Goal: Task Accomplishment & Management: Manage account settings

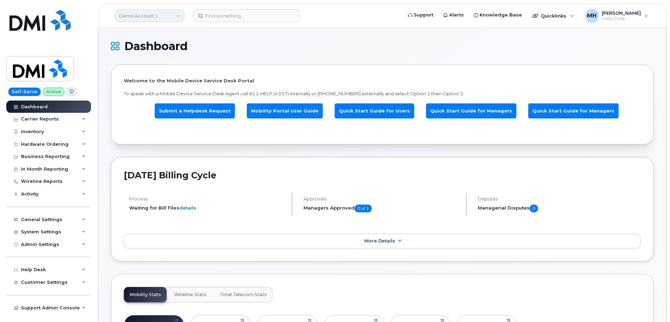
click at [159, 20] on link "Demo Account 1" at bounding box center [150, 15] width 70 height 13
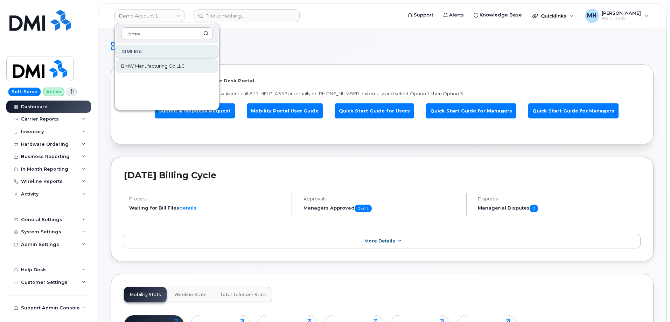
type input "bmw"
click at [143, 67] on span "BMW Manufacturing Co LLC" at bounding box center [153, 66] width 64 height 7
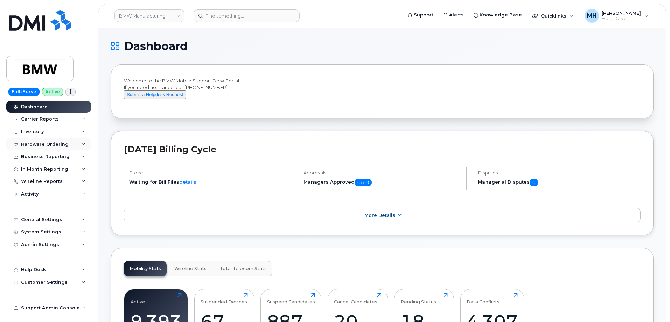
click at [51, 144] on div "Hardware Ordering" at bounding box center [45, 145] width 48 height 6
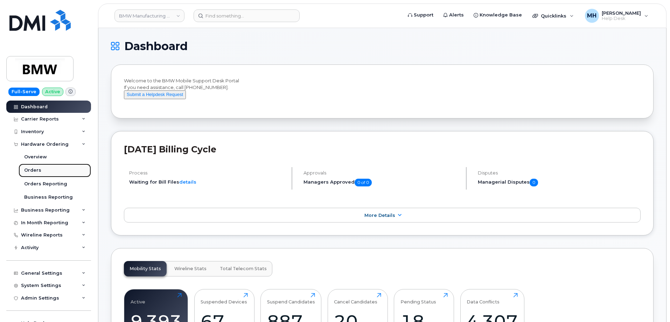
click at [39, 167] on link "Orders" at bounding box center [55, 170] width 73 height 13
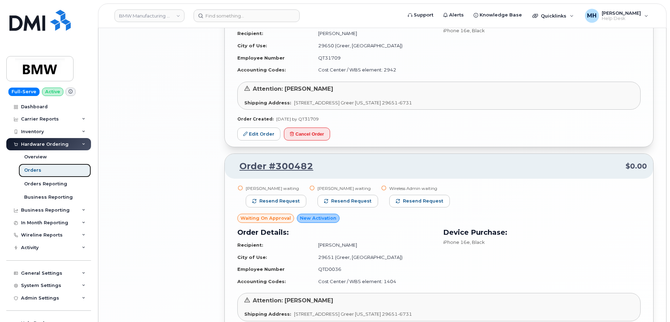
scroll to position [1322, 0]
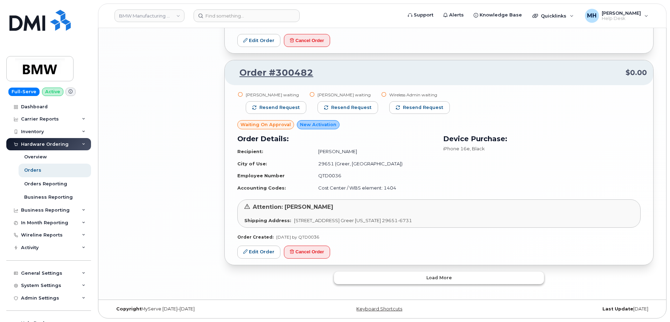
click at [419, 281] on button "Load more" at bounding box center [439, 277] width 210 height 13
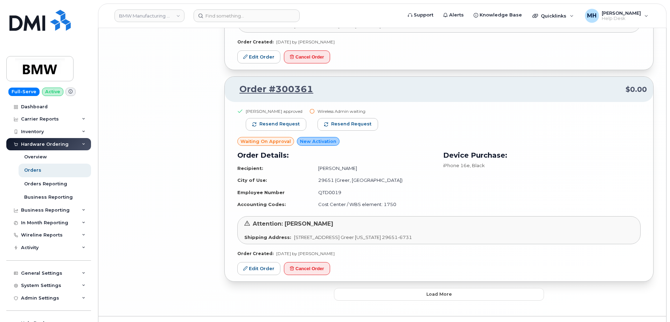
scroll to position [2926, 0]
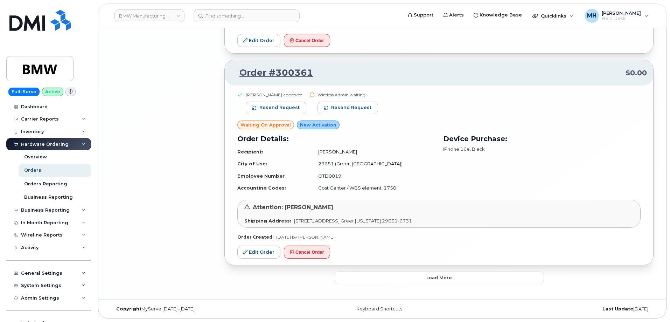
click at [421, 283] on button "Load more" at bounding box center [439, 277] width 210 height 13
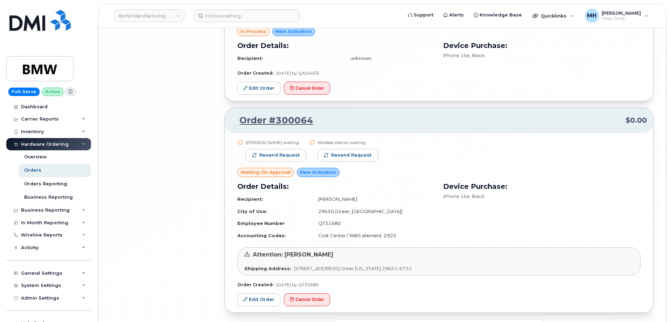
scroll to position [4279, 0]
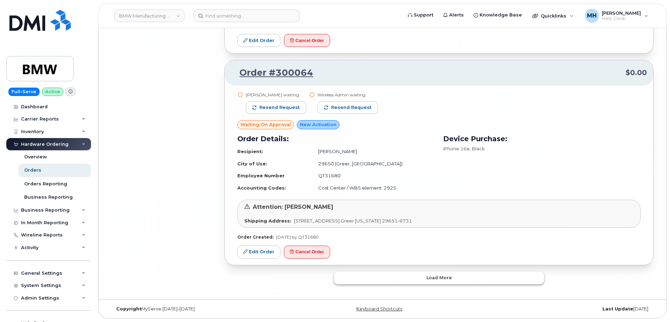
click at [389, 282] on button "Load more" at bounding box center [439, 277] width 210 height 13
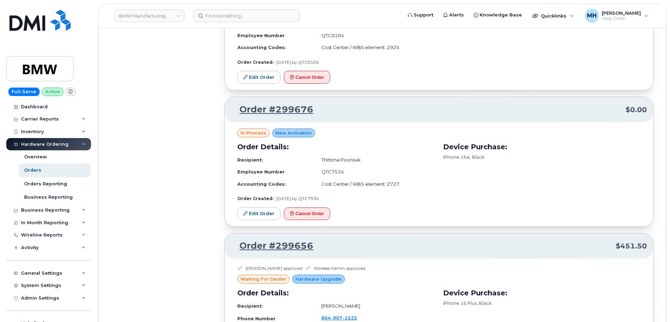
scroll to position [5185, 0]
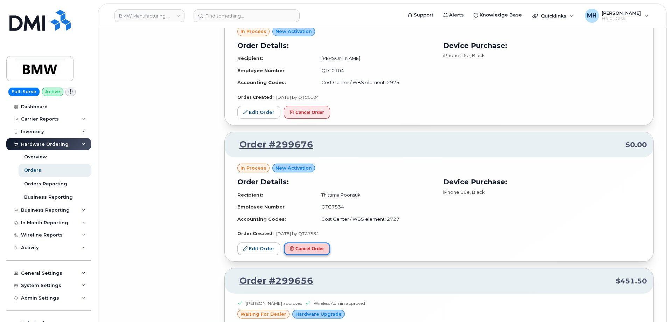
click at [321, 251] on button "Cancel Order" at bounding box center [307, 248] width 46 height 13
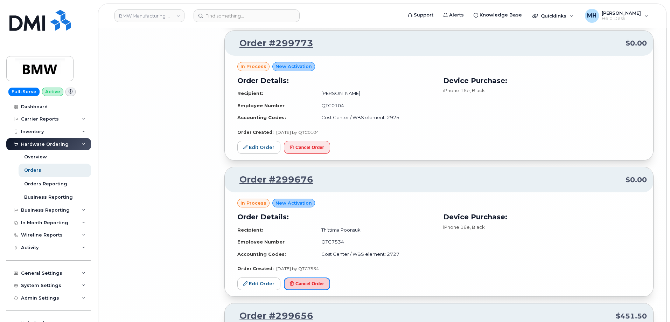
scroll to position [5080, 0]
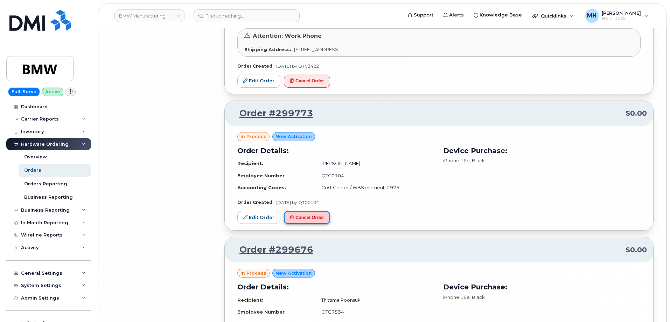
click at [314, 220] on button "Cancel Order" at bounding box center [307, 217] width 46 height 13
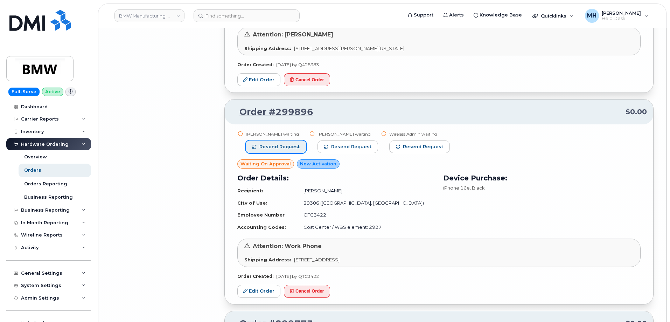
click at [291, 147] on span "Resend request" at bounding box center [280, 147] width 40 height 6
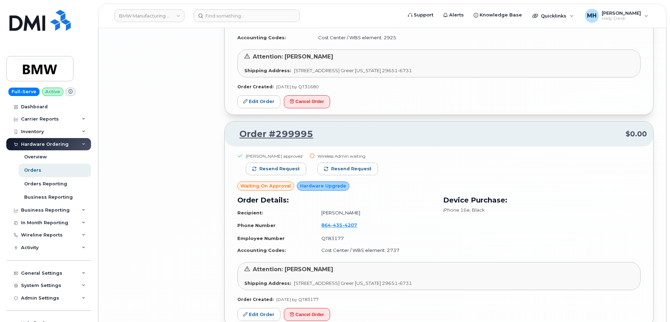
scroll to position [4345, 0]
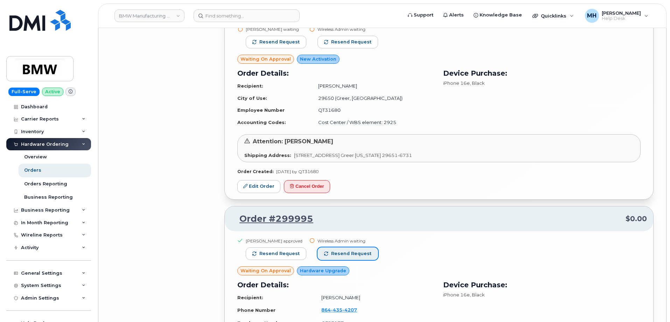
click at [357, 254] on span "Resend request" at bounding box center [351, 253] width 40 height 6
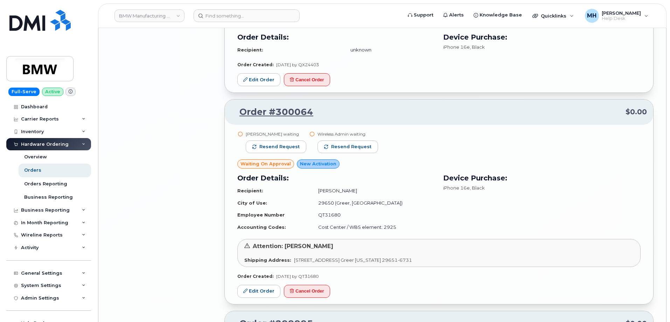
scroll to position [4240, 0]
click at [292, 147] on span "Resend request" at bounding box center [280, 147] width 40 height 6
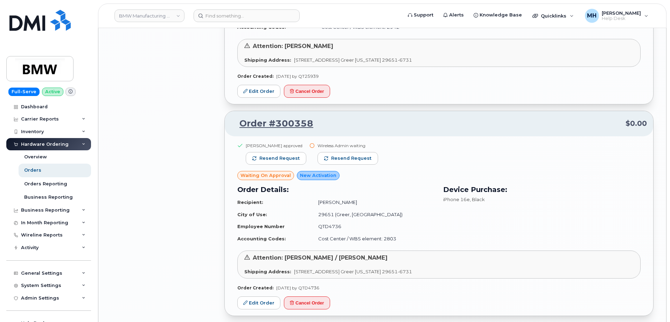
scroll to position [3469, 0]
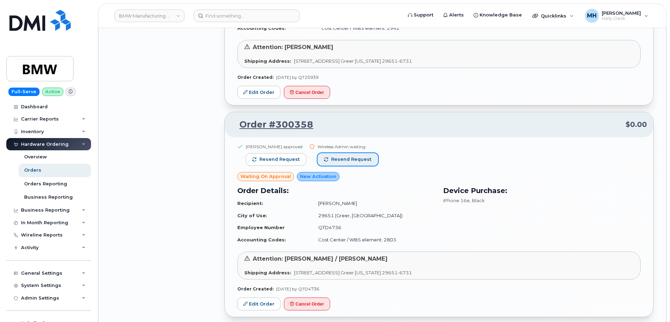
drag, startPoint x: 351, startPoint y: 159, endPoint x: 362, endPoint y: 184, distance: 27.4
click at [351, 159] on span "Resend request" at bounding box center [351, 159] width 40 height 6
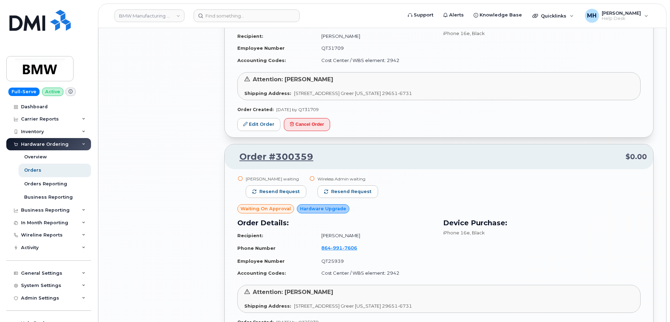
scroll to position [3224, 0]
click at [285, 193] on span "Resend request" at bounding box center [280, 192] width 40 height 6
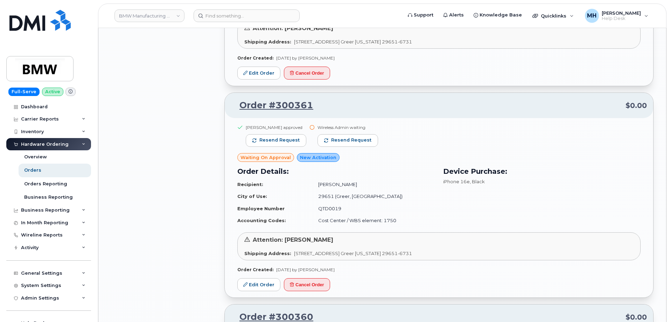
scroll to position [2838, 0]
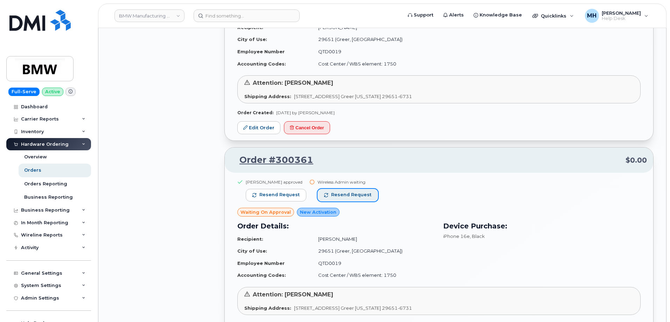
click at [352, 196] on span "Resend request" at bounding box center [351, 195] width 40 height 6
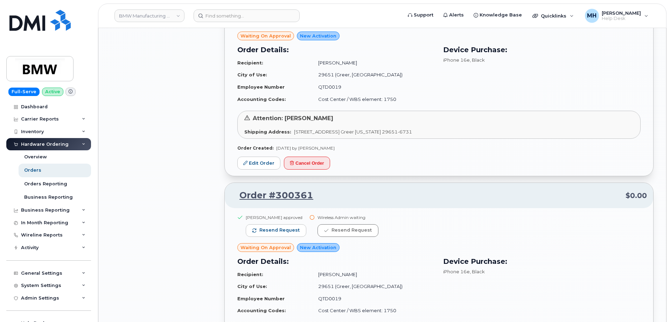
scroll to position [2733, 0]
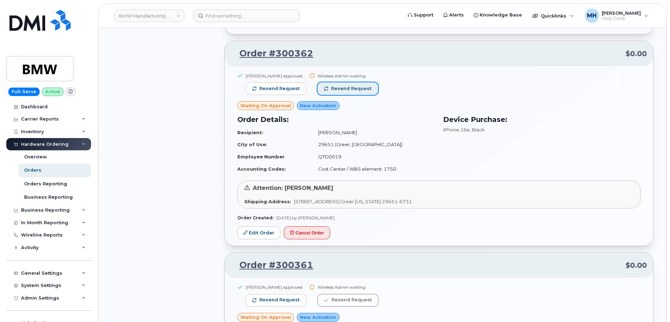
click at [354, 91] on span "Resend request" at bounding box center [351, 88] width 40 height 6
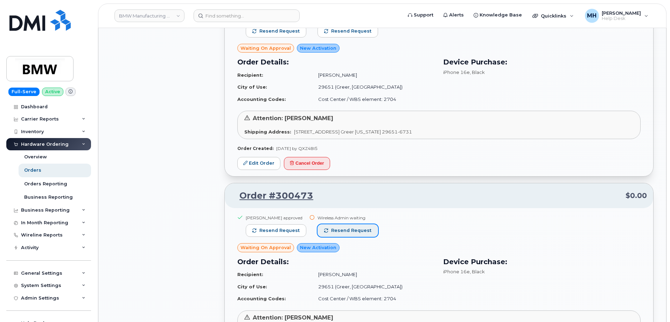
click at [351, 228] on span "Resend request" at bounding box center [351, 230] width 40 height 6
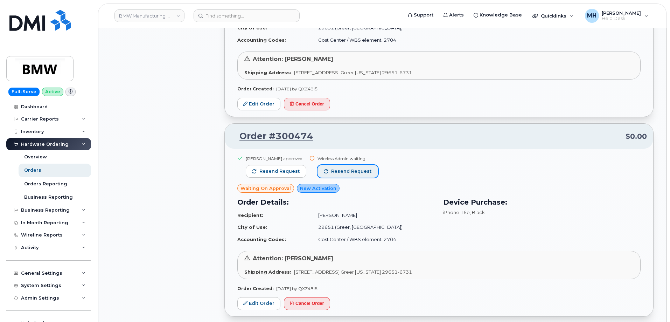
click at [357, 173] on span "Resend request" at bounding box center [351, 171] width 40 height 6
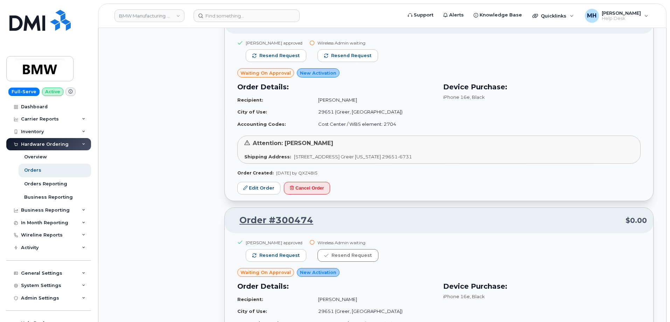
scroll to position [1893, 0]
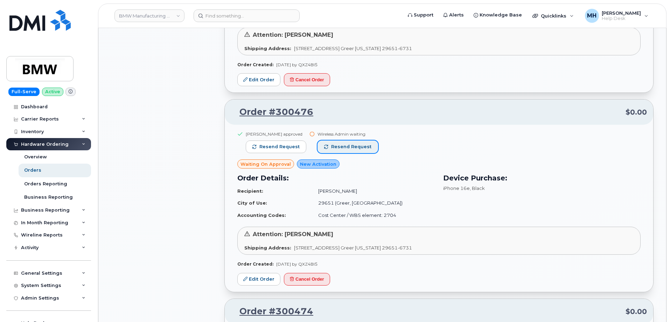
click at [359, 149] on span "Resend request" at bounding box center [351, 147] width 40 height 6
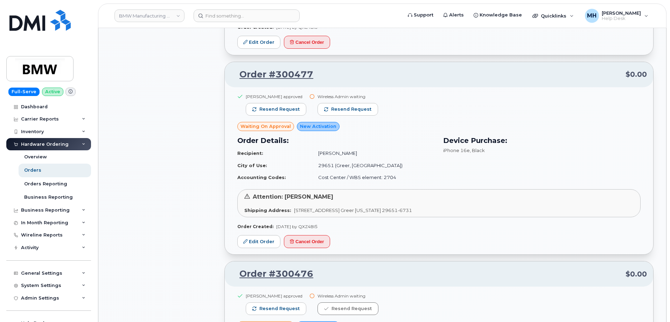
scroll to position [1717, 0]
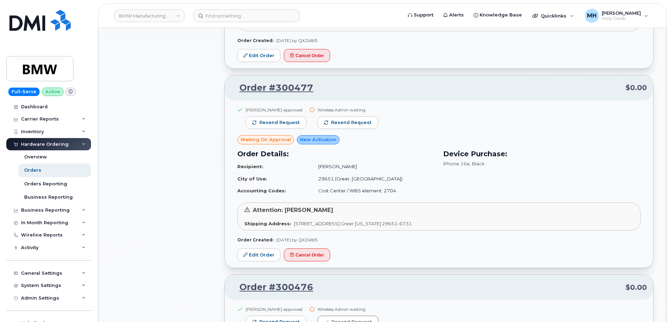
click at [360, 129] on div "Wireless Admin waiting Resend request" at bounding box center [348, 121] width 61 height 28
click at [360, 125] on span "Resend request" at bounding box center [351, 122] width 40 height 6
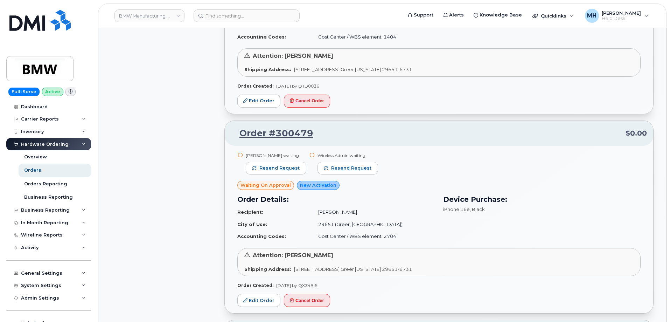
scroll to position [1472, 0]
click at [290, 170] on span "Resend request" at bounding box center [280, 168] width 40 height 6
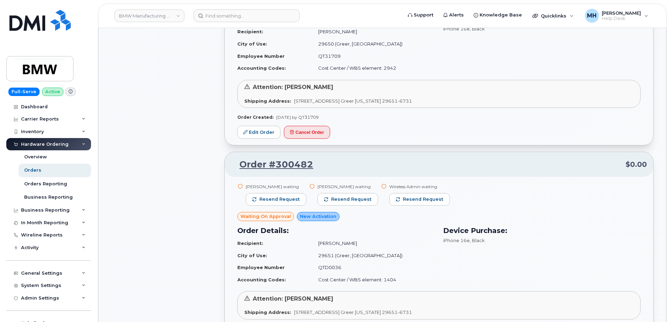
scroll to position [1227, 0]
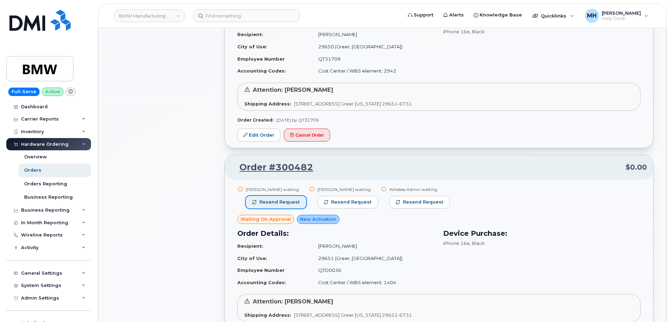
click at [283, 200] on span "Resend request" at bounding box center [280, 202] width 40 height 6
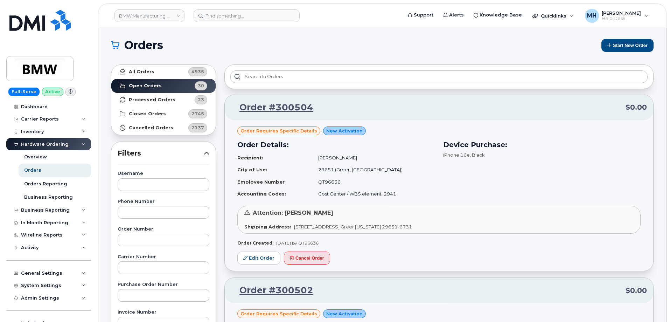
scroll to position [0, 0]
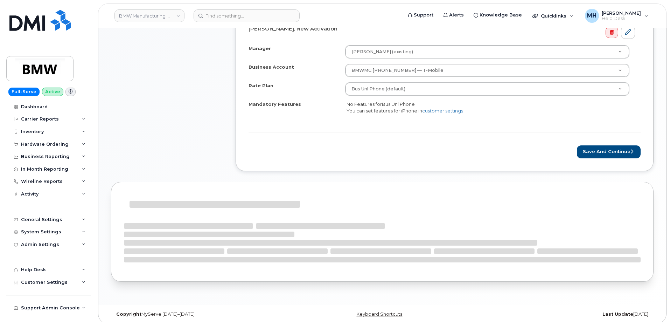
scroll to position [269, 0]
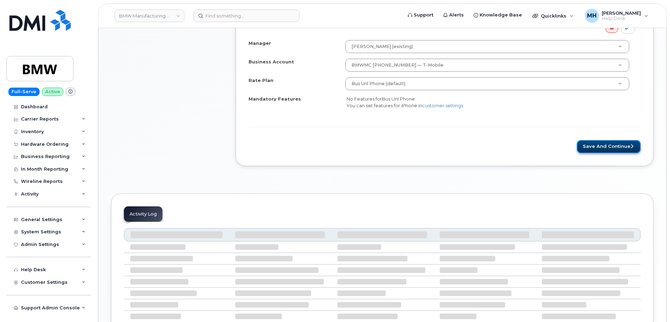
click at [597, 146] on button "Save and Continue" at bounding box center [609, 146] width 64 height 13
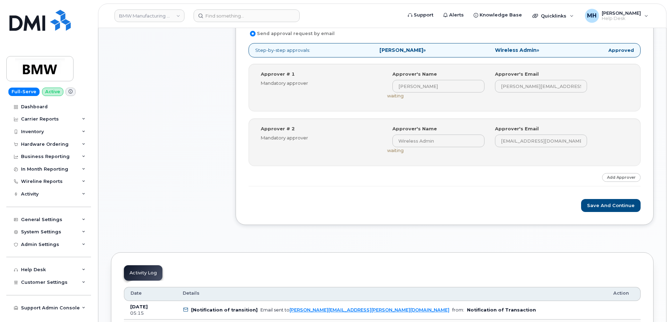
scroll to position [315, 0]
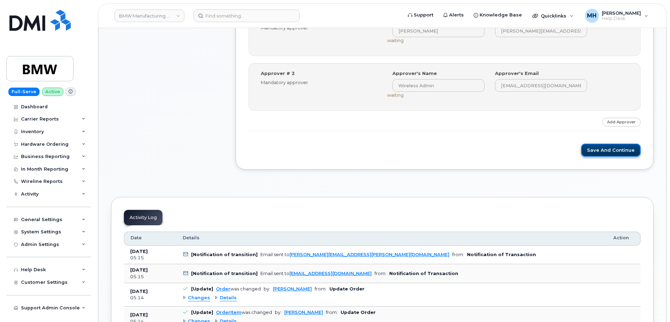
click at [588, 153] on button "Save and Continue" at bounding box center [611, 150] width 60 height 13
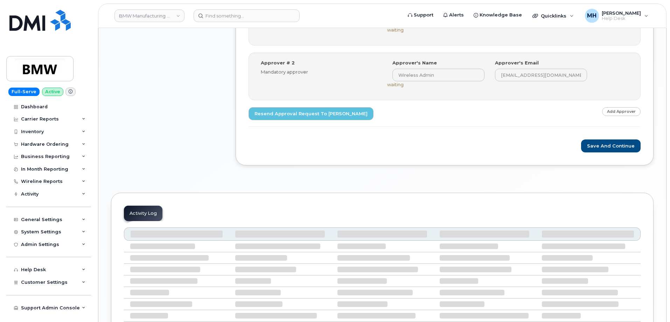
scroll to position [380, 0]
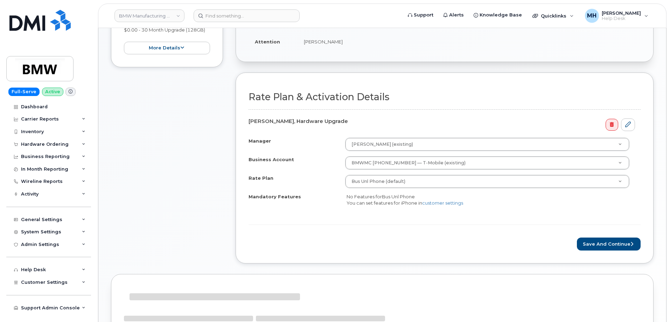
scroll to position [245, 0]
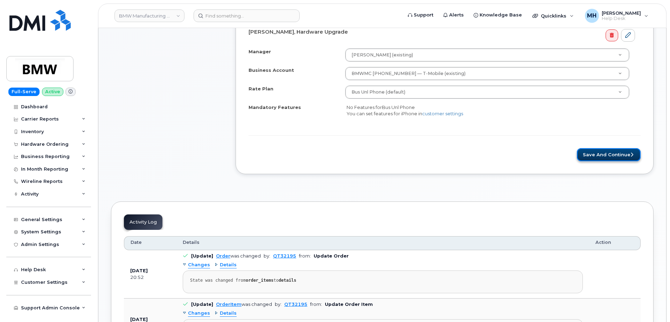
click at [600, 157] on button "Save and Continue" at bounding box center [609, 154] width 64 height 13
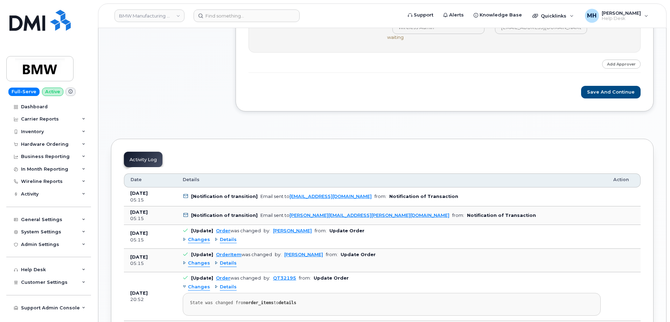
scroll to position [288, 0]
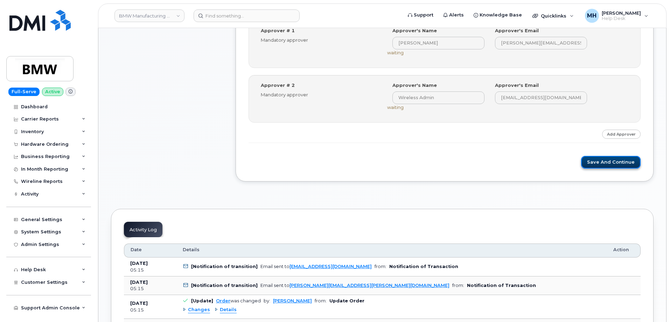
click at [607, 158] on button "Save and Continue" at bounding box center [611, 162] width 60 height 13
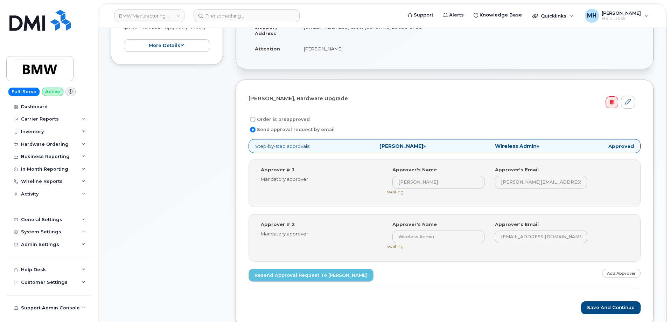
scroll to position [84, 0]
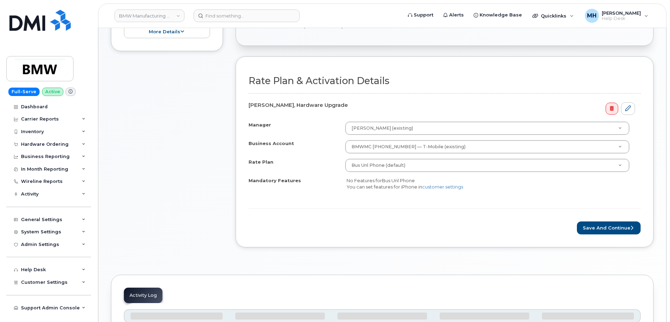
scroll to position [175, 0]
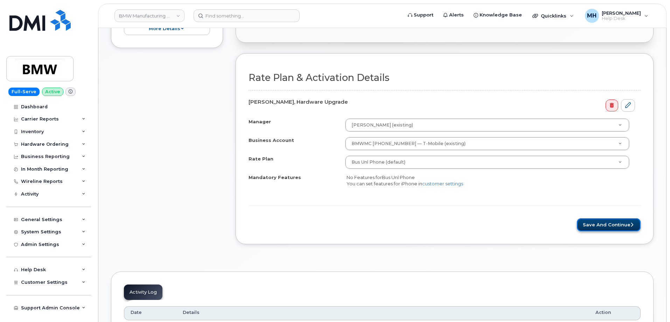
click at [624, 225] on button "Save and Continue" at bounding box center [609, 224] width 64 height 13
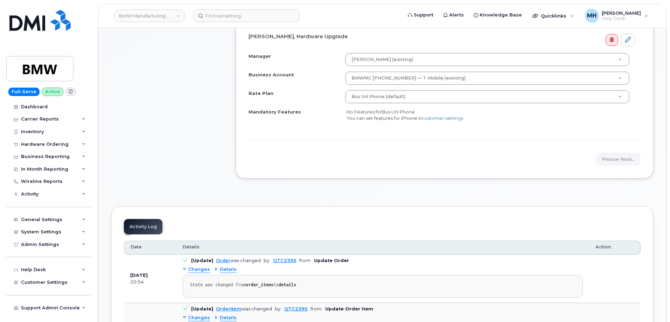
scroll to position [245, 0]
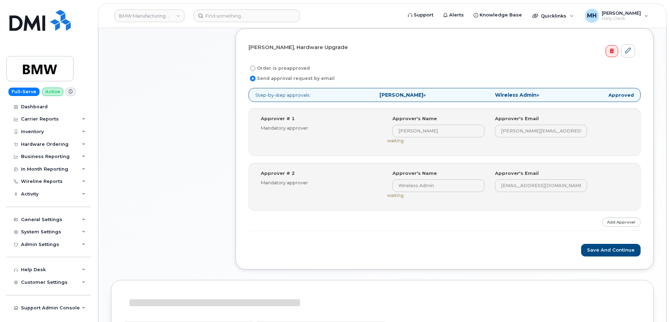
scroll to position [280, 0]
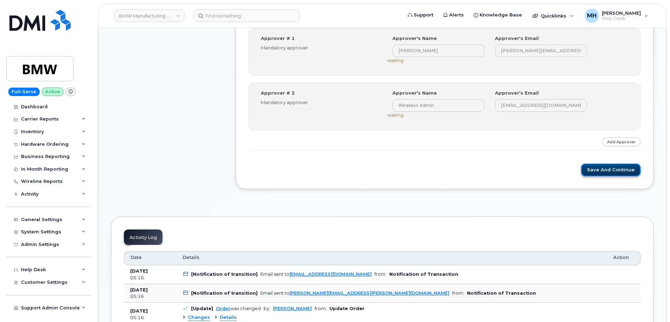
click at [596, 174] on button "Save and Continue" at bounding box center [611, 170] width 60 height 13
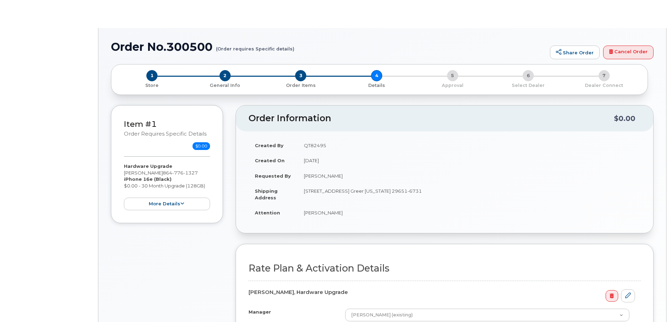
select select "Bus Unl Phone"
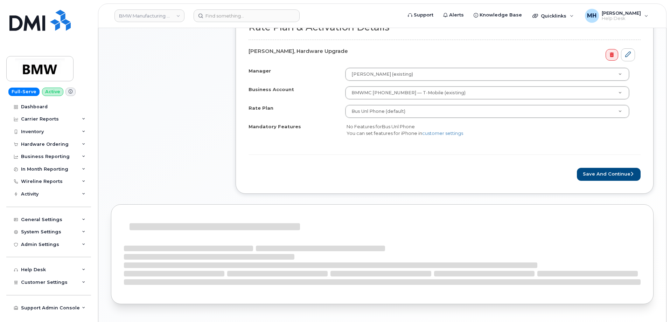
scroll to position [269, 0]
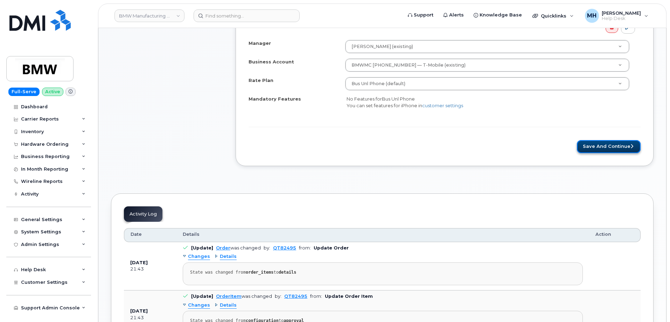
click at [590, 147] on button "Save and Continue" at bounding box center [609, 146] width 64 height 13
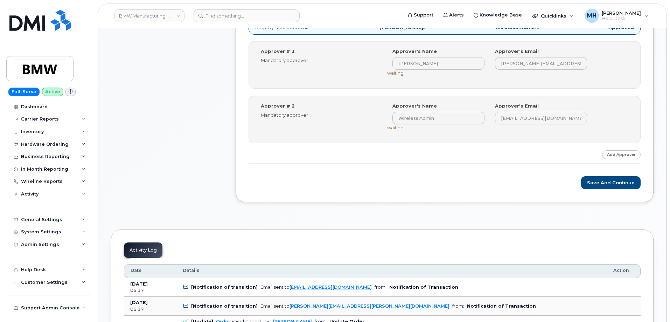
scroll to position [315, 0]
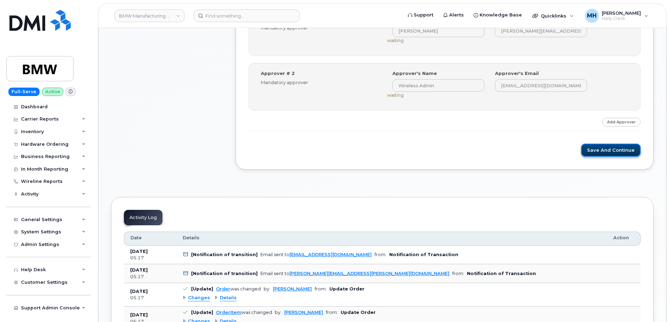
click at [599, 154] on button "Save and Continue" at bounding box center [611, 150] width 60 height 13
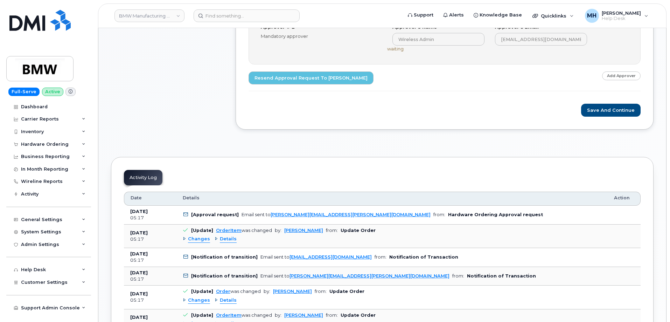
scroll to position [345, 0]
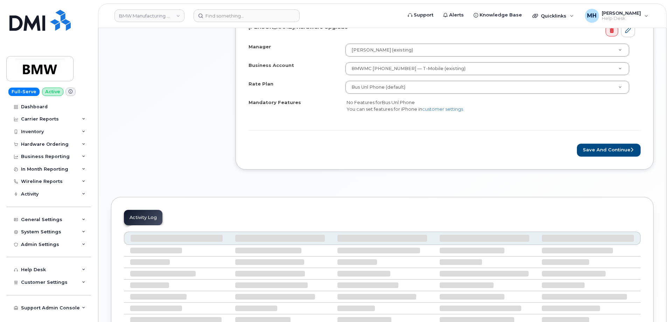
scroll to position [269, 0]
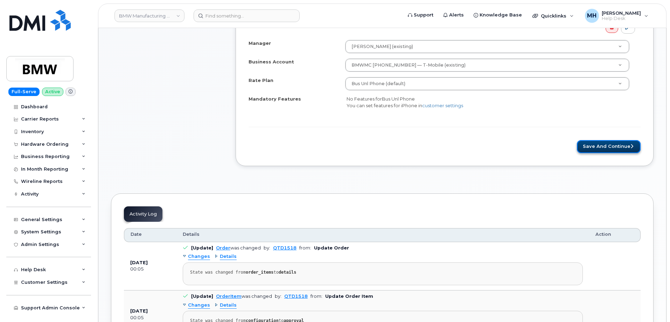
click at [586, 151] on button "Save and Continue" at bounding box center [609, 146] width 64 height 13
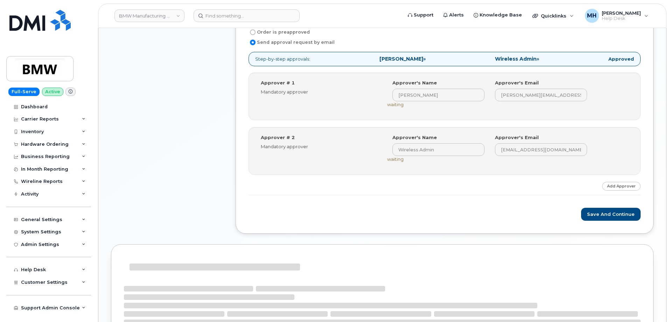
scroll to position [319, 0]
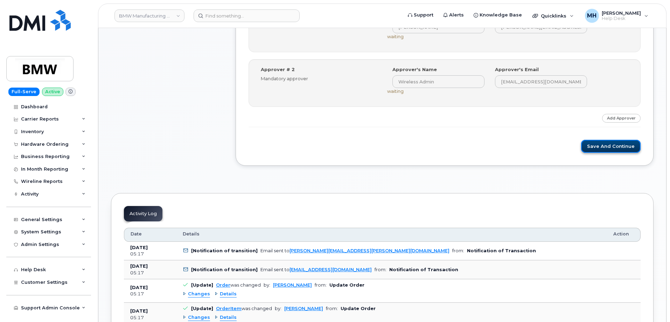
click at [597, 147] on button "Save and Continue" at bounding box center [611, 146] width 60 height 13
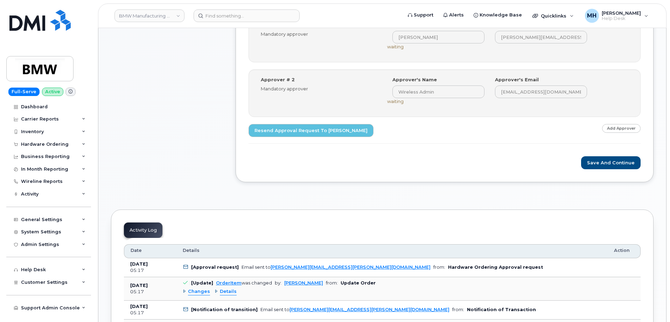
scroll to position [245, 0]
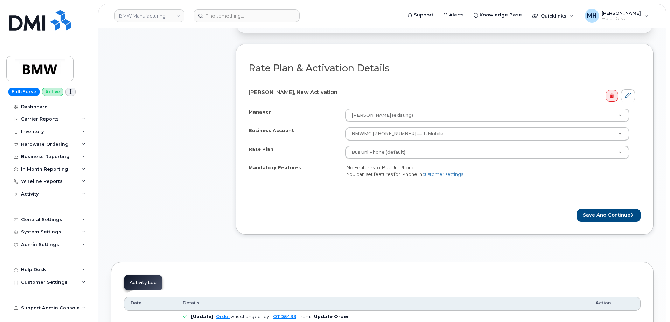
scroll to position [280, 0]
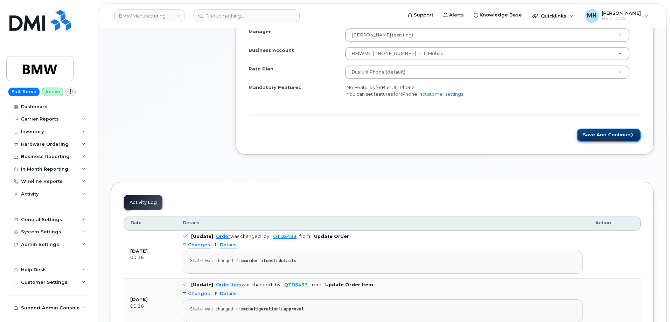
click at [606, 140] on button "Save and Continue" at bounding box center [609, 135] width 64 height 13
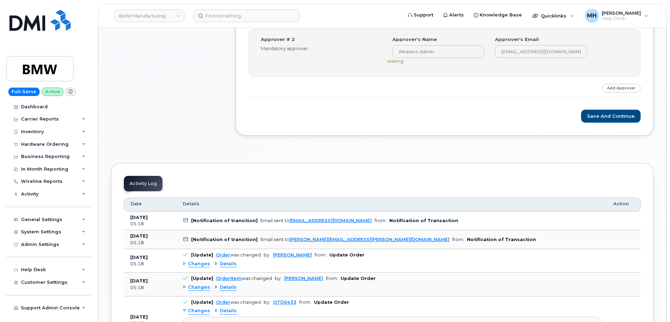
scroll to position [350, 0]
click at [592, 118] on button "Save and Continue" at bounding box center [611, 115] width 60 height 13
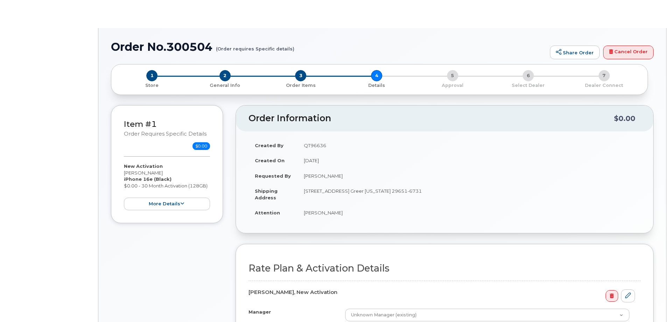
select select "Bus Unl Phone"
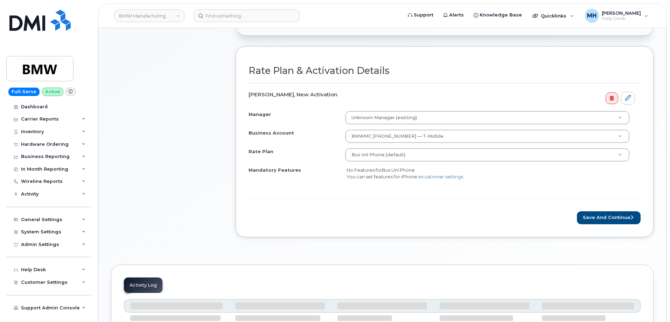
scroll to position [210, 0]
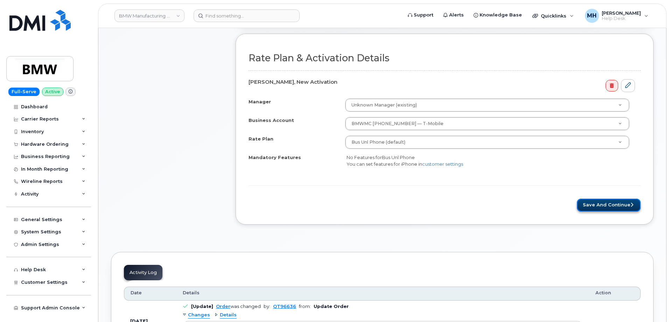
click at [588, 205] on button "Save and Continue" at bounding box center [609, 205] width 64 height 13
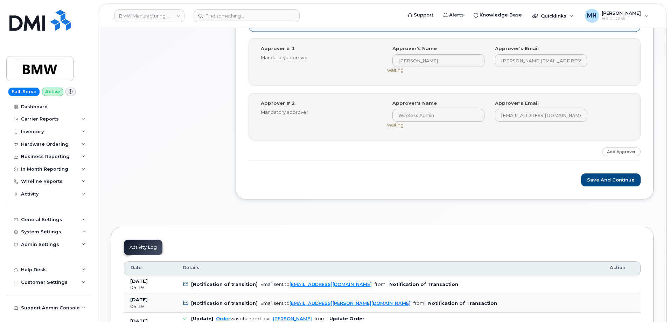
scroll to position [350, 0]
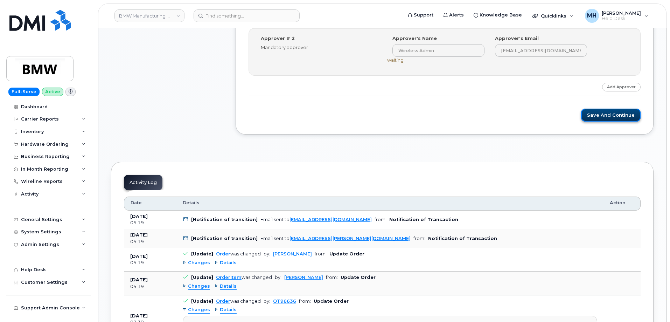
click at [588, 115] on button "Save and Continue" at bounding box center [611, 115] width 60 height 13
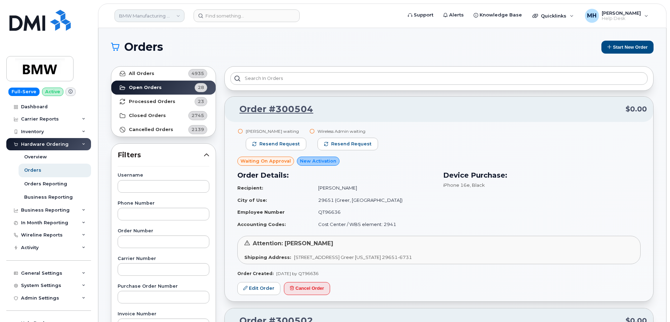
click at [156, 15] on link "BMW Manufacturing Co LLC" at bounding box center [150, 15] width 70 height 13
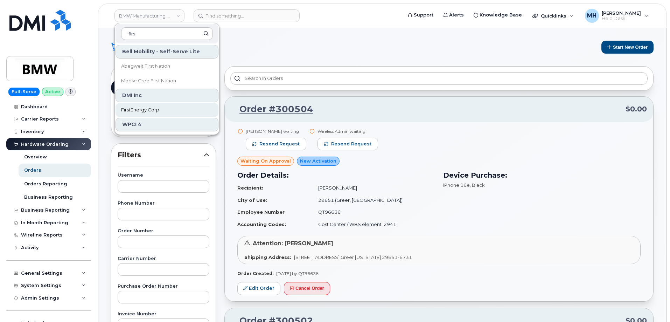
type input "firs"
click at [159, 107] on span "FirstEnergy Corp" at bounding box center [140, 109] width 38 height 7
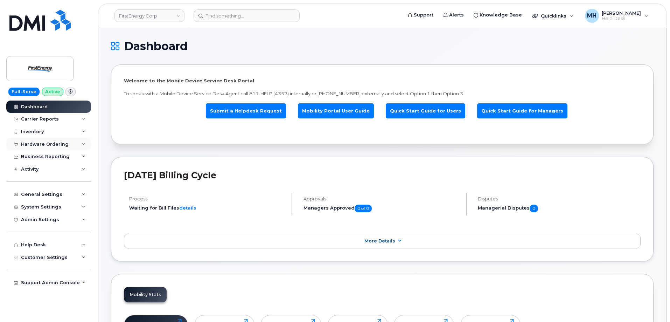
click at [54, 143] on div "Hardware Ordering" at bounding box center [45, 145] width 48 height 6
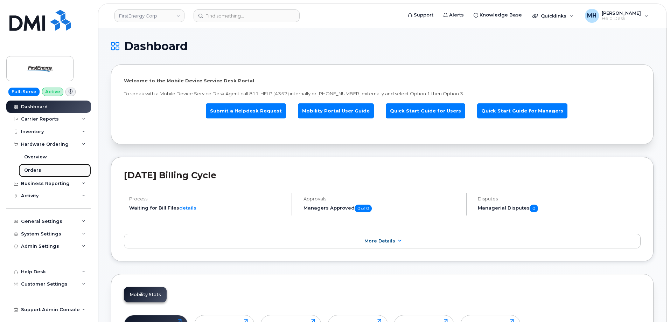
click at [46, 171] on link "Orders" at bounding box center [55, 170] width 73 height 13
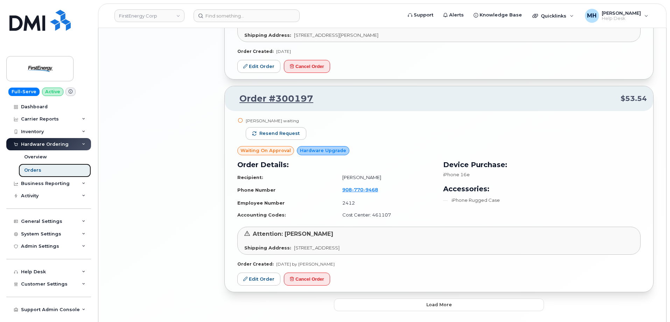
scroll to position [1410, 0]
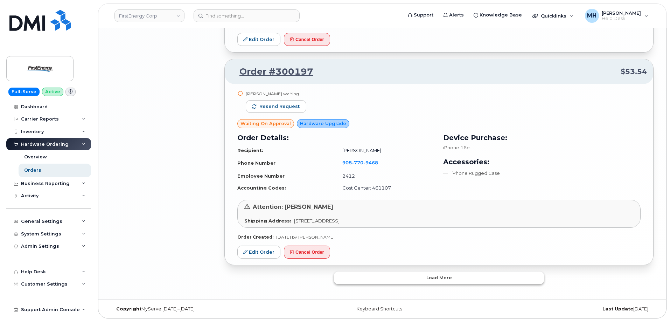
click at [368, 284] on button "Load more" at bounding box center [439, 277] width 210 height 13
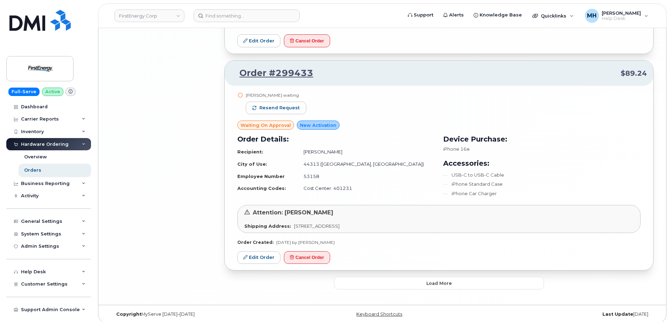
scroll to position [3132, 0]
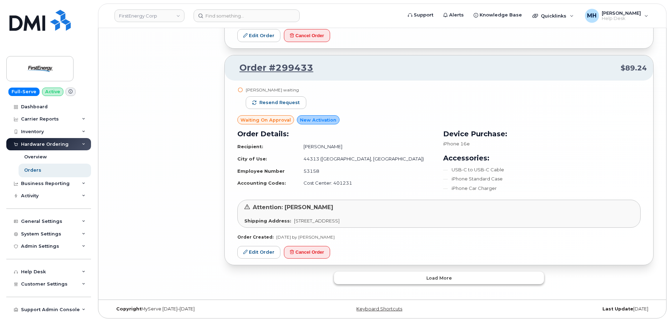
click at [373, 277] on button "Load more" at bounding box center [439, 277] width 210 height 13
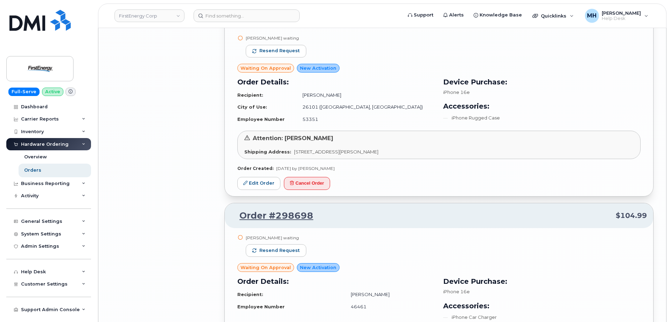
scroll to position [3920, 0]
click at [288, 252] on span "Resend request" at bounding box center [280, 251] width 40 height 6
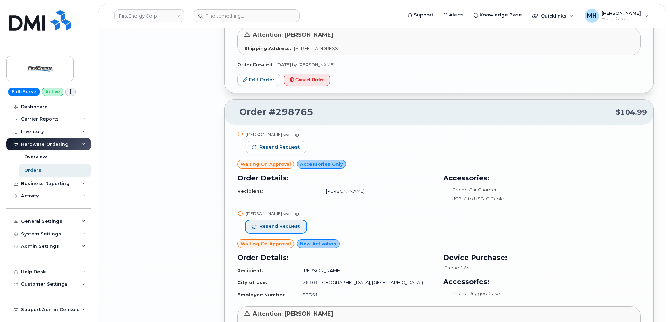
click at [285, 227] on span "Resend request" at bounding box center [280, 226] width 40 height 6
click at [292, 149] on span "Resend request" at bounding box center [280, 147] width 40 height 6
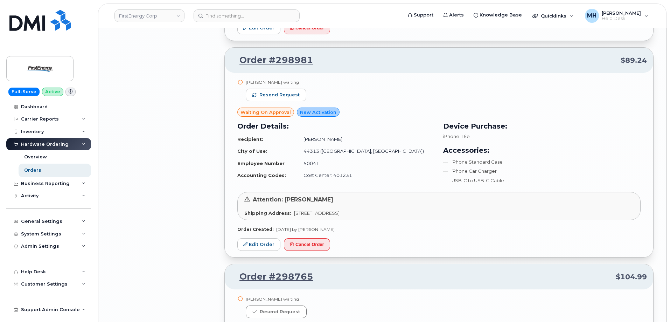
scroll to position [3535, 0]
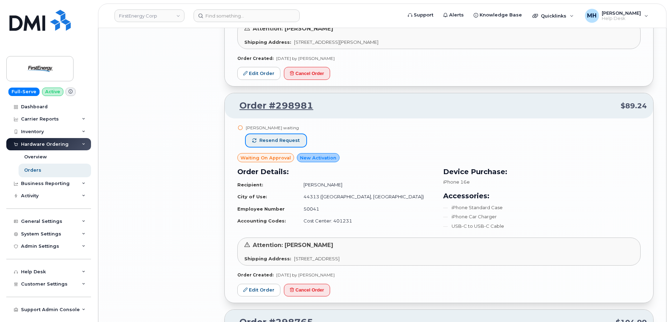
click at [281, 139] on span "Resend request" at bounding box center [280, 140] width 40 height 6
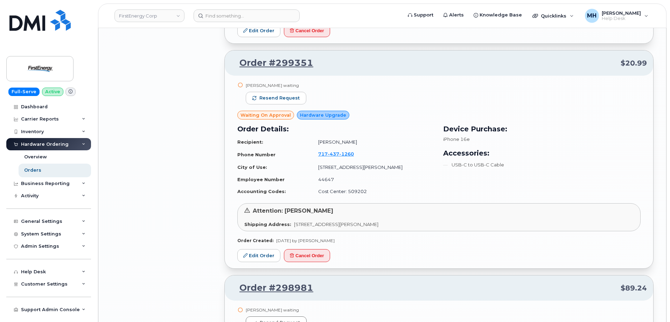
scroll to position [3290, 0]
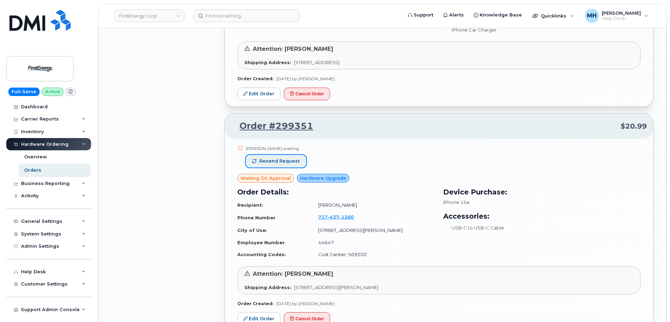
click at [288, 164] on span "Resend request" at bounding box center [280, 161] width 40 height 6
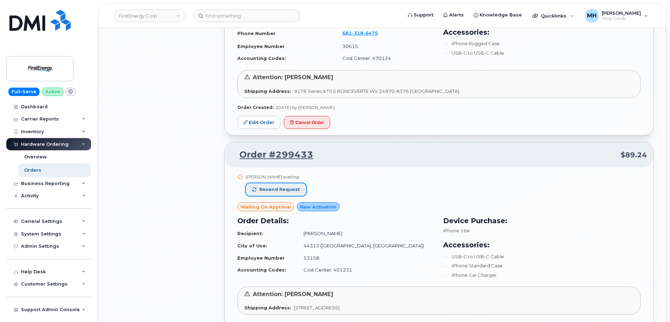
click at [297, 189] on span "Resend request" at bounding box center [280, 189] width 40 height 6
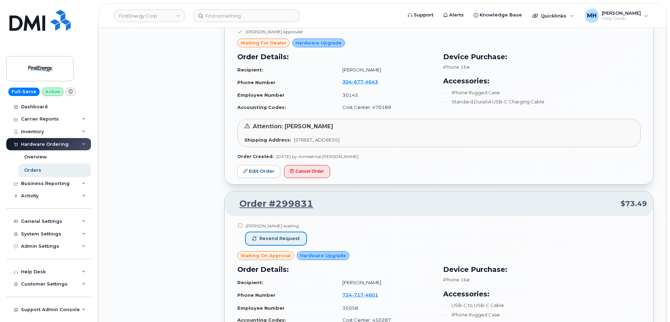
click at [291, 239] on span "Resend request" at bounding box center [280, 238] width 40 height 6
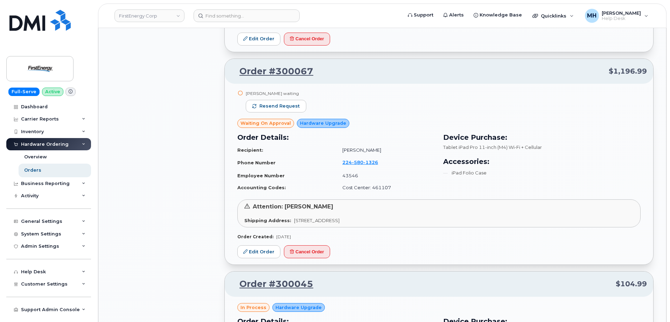
scroll to position [2064, 0]
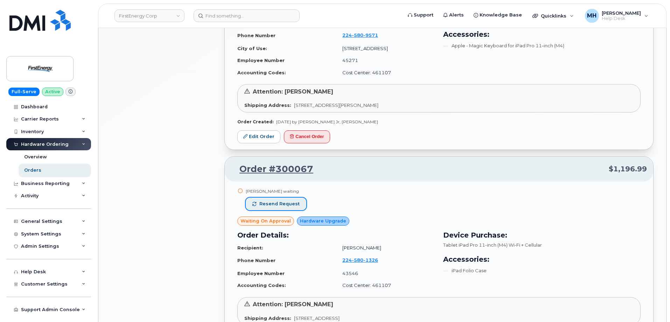
click at [286, 204] on span "Resend request" at bounding box center [280, 204] width 40 height 6
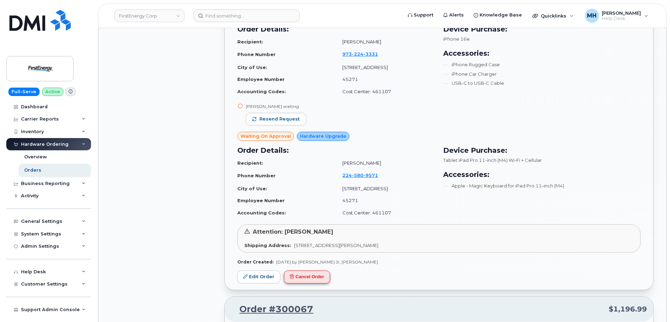
scroll to position [1819, 0]
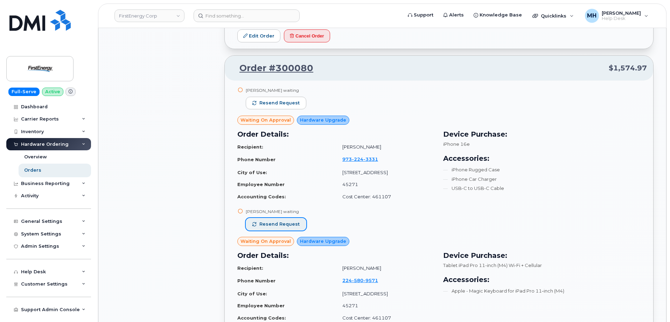
click at [290, 227] on span "Resend request" at bounding box center [280, 224] width 40 height 6
click at [290, 104] on span "Resend request" at bounding box center [280, 103] width 40 height 6
click at [290, 104] on div "Mark J Decaroli waiting Loading..." at bounding box center [272, 101] width 53 height 28
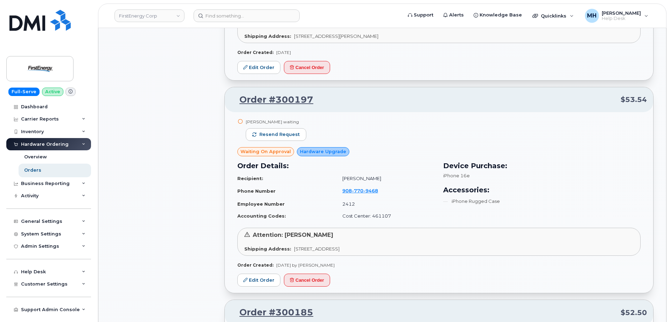
scroll to position [1328, 0]
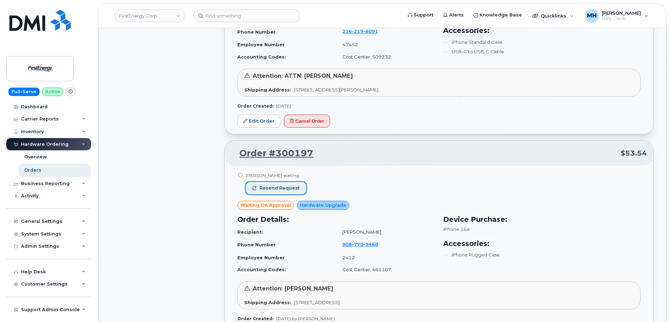
click at [292, 186] on span "Resend request" at bounding box center [280, 188] width 40 height 6
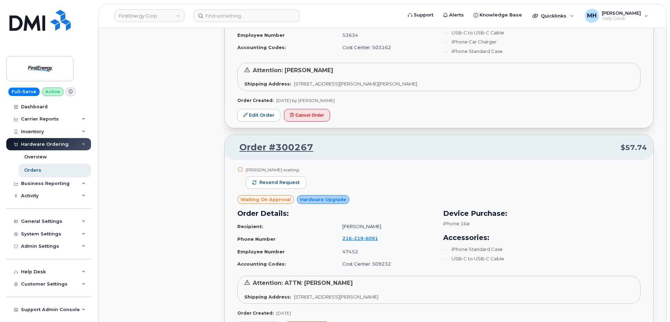
scroll to position [1118, 0]
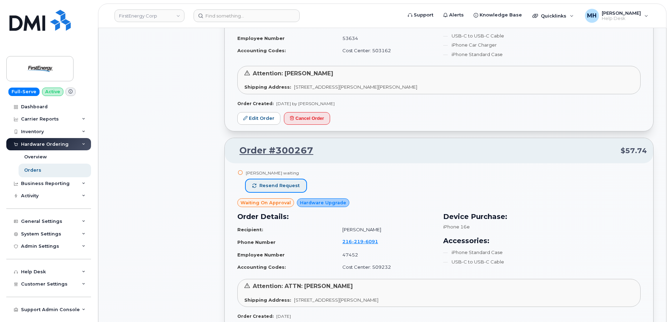
click at [297, 184] on button "Resend request" at bounding box center [276, 185] width 61 height 13
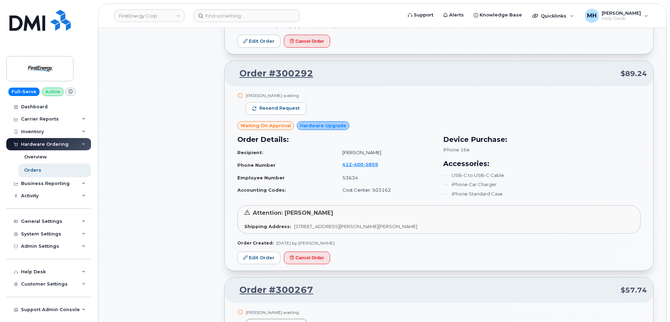
scroll to position [978, 0]
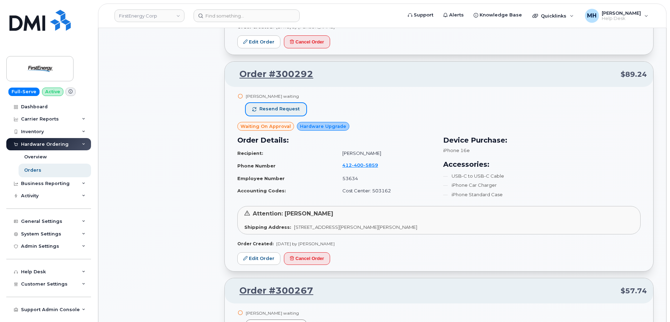
click at [279, 110] on span "Resend request" at bounding box center [280, 109] width 40 height 6
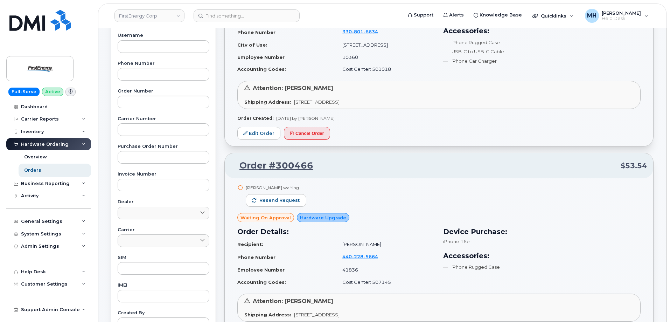
scroll to position [137, 0]
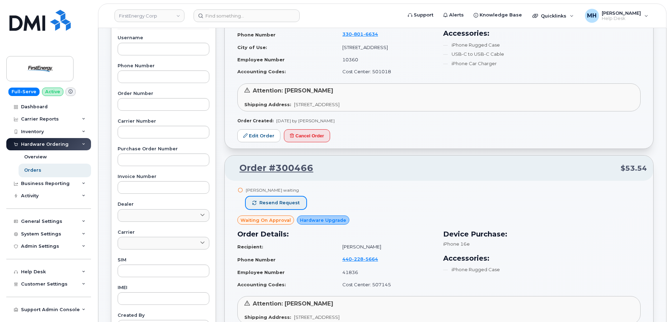
click at [301, 201] on button "Resend request" at bounding box center [276, 203] width 61 height 13
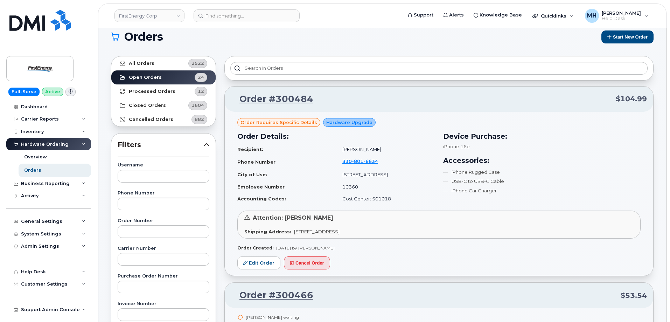
scroll to position [0, 0]
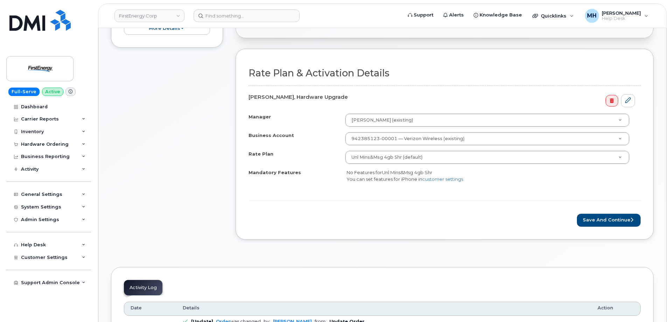
scroll to position [253, 0]
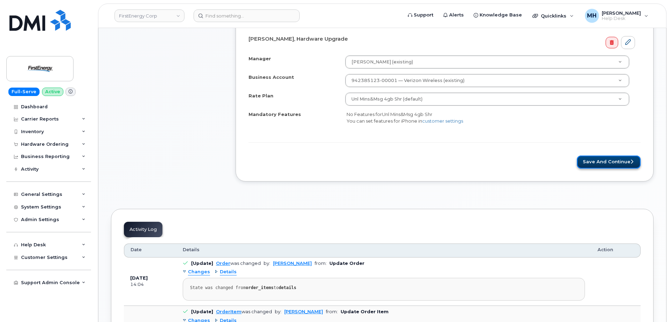
click at [587, 163] on button "Save and Continue" at bounding box center [609, 162] width 64 height 13
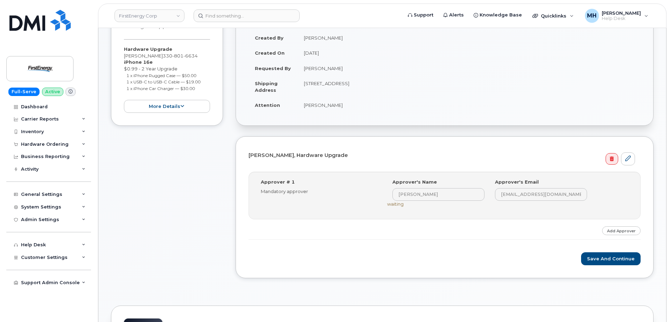
scroll to position [210, 0]
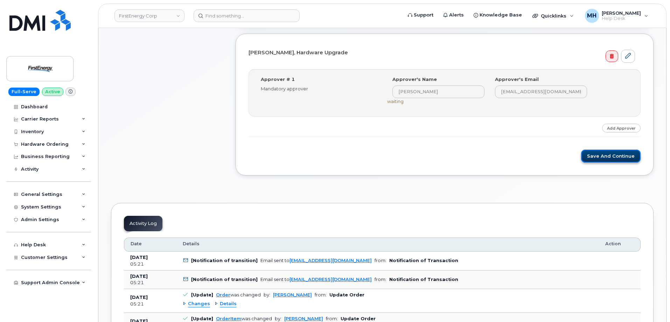
click at [631, 154] on button "Save and Continue" at bounding box center [611, 156] width 60 height 13
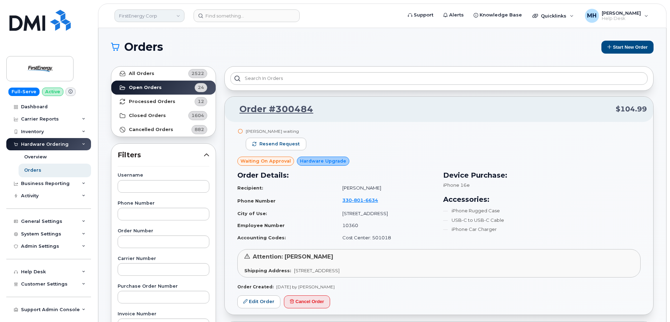
click at [139, 17] on link "FirstEnergy Corp" at bounding box center [150, 15] width 70 height 13
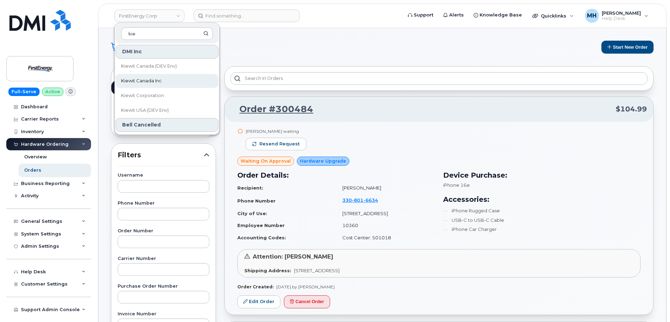
type input "kie"
click at [154, 81] on span "Kiewit Canada Inc" at bounding box center [141, 80] width 41 height 7
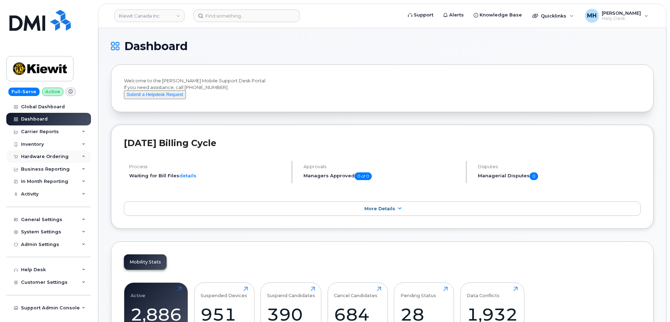
click at [66, 153] on div "Hardware Ordering" at bounding box center [48, 156] width 85 height 13
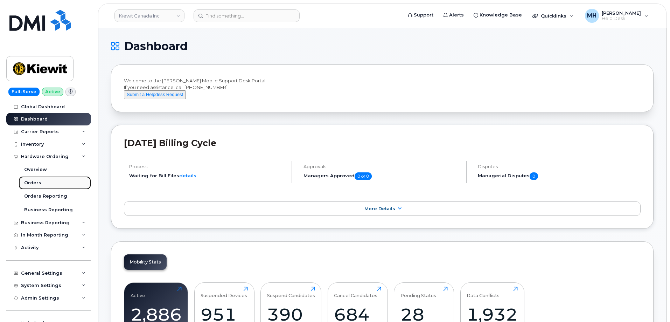
click at [46, 180] on link "Orders" at bounding box center [55, 182] width 73 height 13
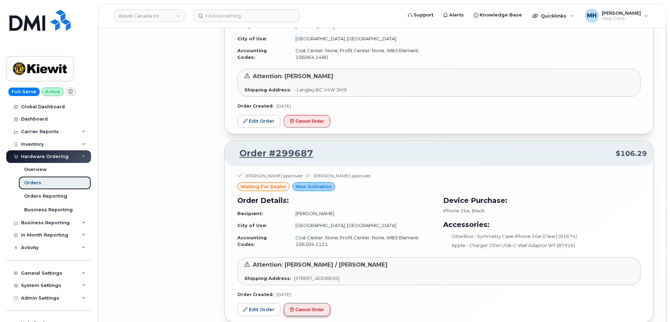
scroll to position [1418, 0]
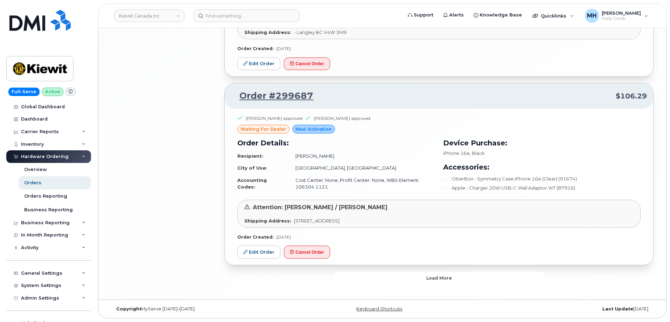
click at [351, 273] on button "Load more" at bounding box center [439, 277] width 210 height 13
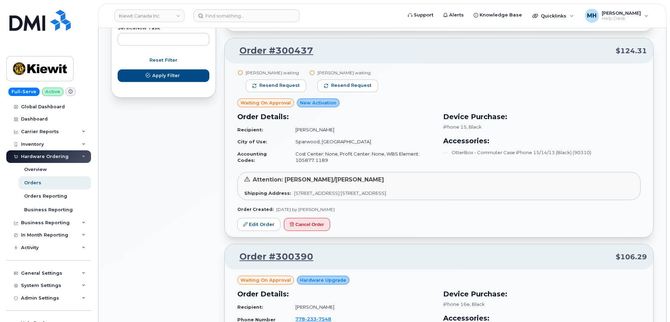
scroll to position [409, 0]
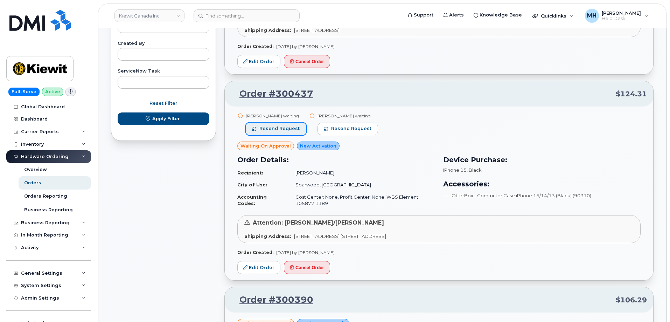
click at [285, 125] on button "Resend request" at bounding box center [276, 129] width 61 height 13
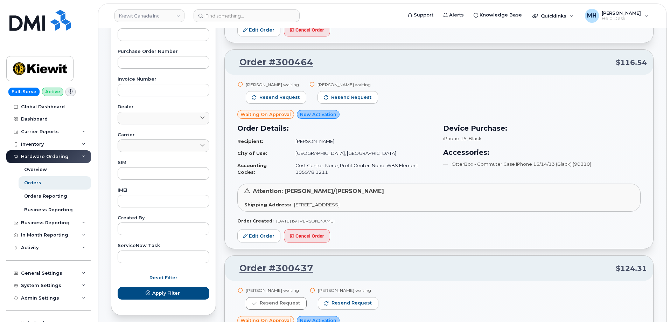
scroll to position [234, 0]
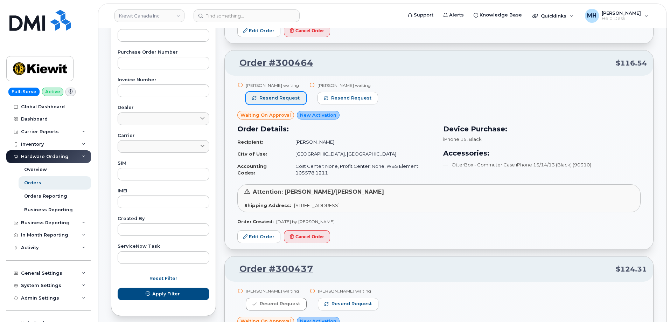
click at [296, 98] on span "Resend request" at bounding box center [280, 98] width 40 height 6
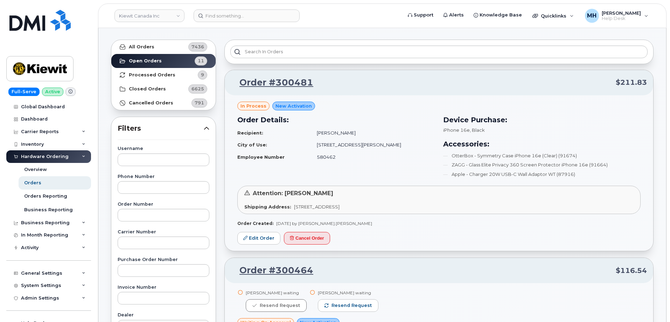
scroll to position [0, 0]
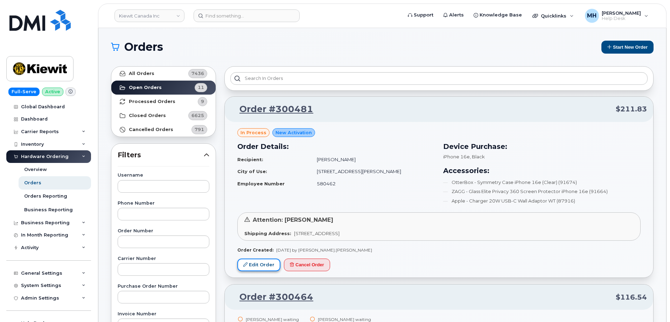
click at [260, 267] on link "Edit Order" at bounding box center [258, 265] width 43 height 13
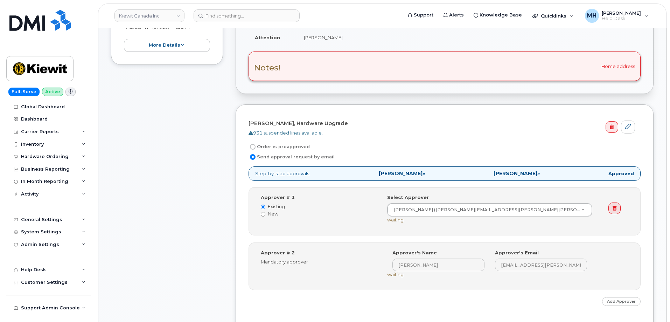
scroll to position [385, 0]
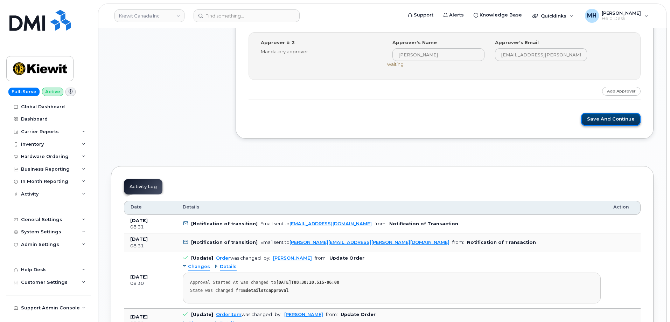
click at [608, 113] on button "Save and Continue" at bounding box center [611, 119] width 60 height 13
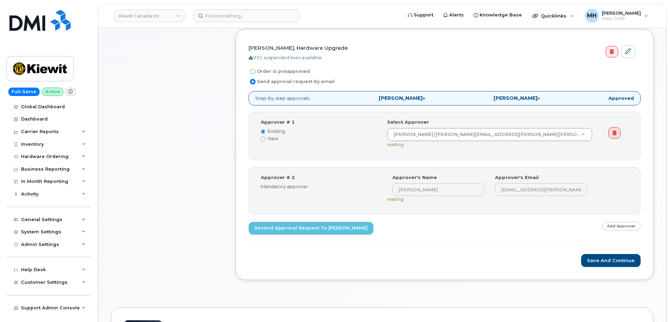
scroll to position [175, 0]
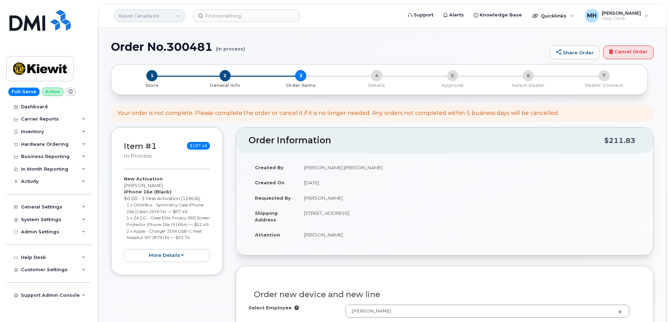
click at [154, 16] on link "Kiewit Canada Inc" at bounding box center [150, 15] width 70 height 13
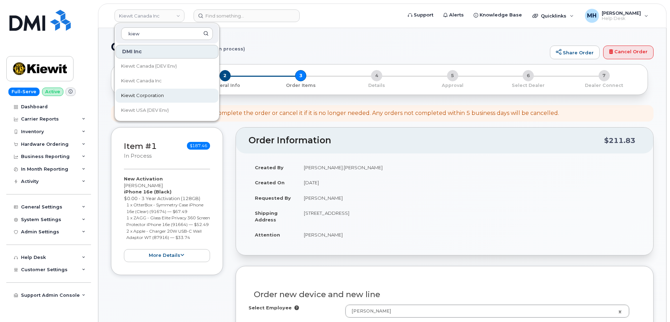
type input "kiew"
click at [156, 93] on span "Kiewit Corporation" at bounding box center [142, 95] width 43 height 7
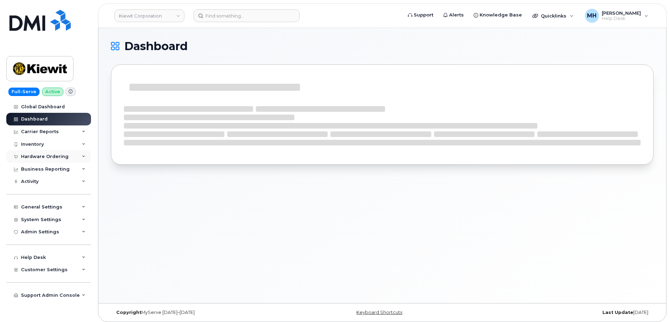
click at [52, 158] on div "Hardware Ordering" at bounding box center [45, 157] width 48 height 6
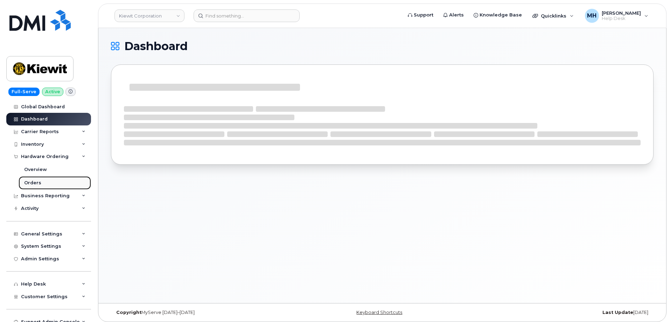
click at [36, 181] on div "Orders" at bounding box center [32, 183] width 17 height 6
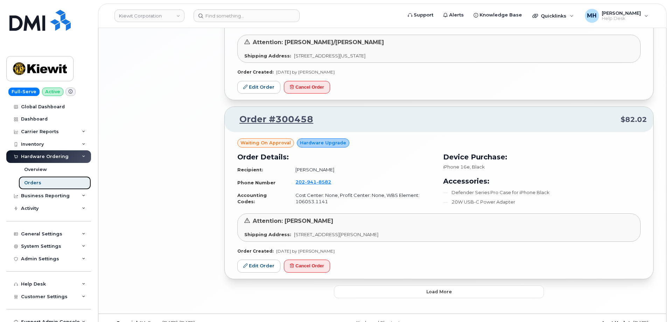
scroll to position [1130, 0]
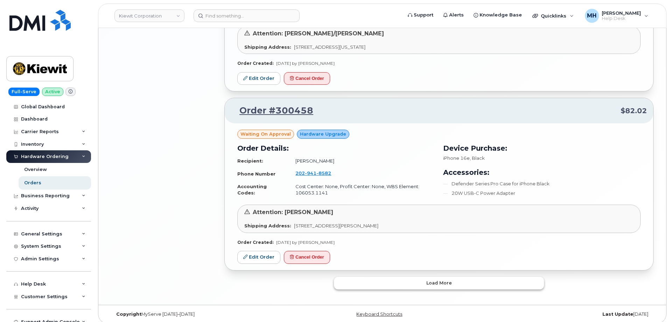
click at [425, 283] on button "Load more" at bounding box center [439, 283] width 210 height 13
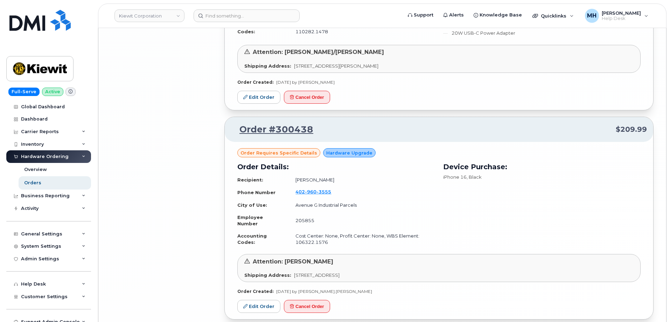
scroll to position [2907, 0]
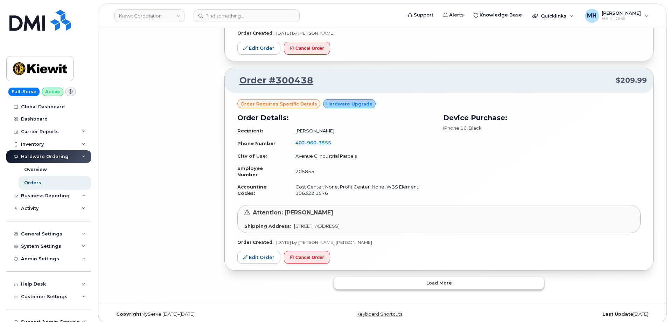
click at [413, 278] on button "Load more" at bounding box center [439, 283] width 210 height 13
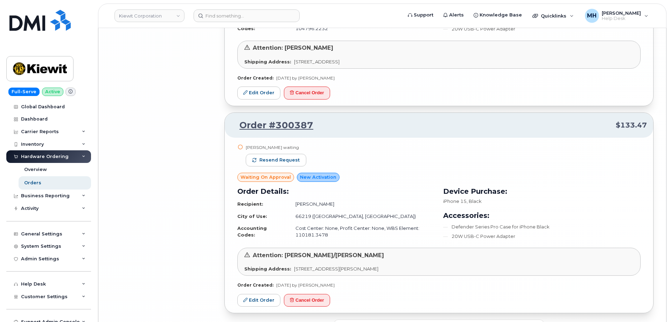
scroll to position [4389, 0]
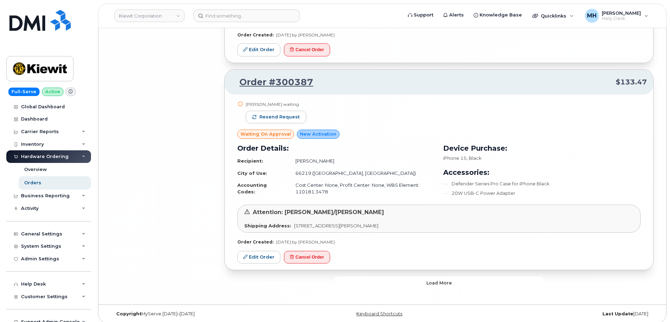
drag, startPoint x: 413, startPoint y: 280, endPoint x: 395, endPoint y: 280, distance: 18.2
click at [413, 280] on button "Load more" at bounding box center [439, 282] width 210 height 13
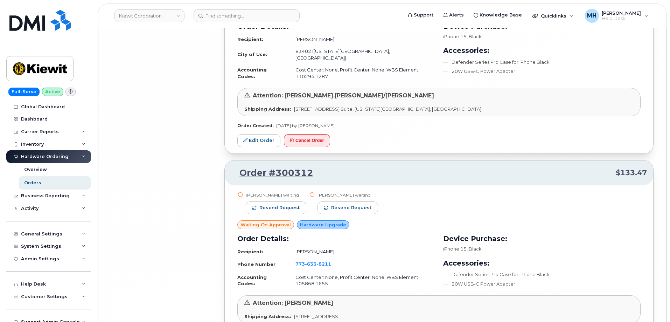
scroll to position [6000, 0]
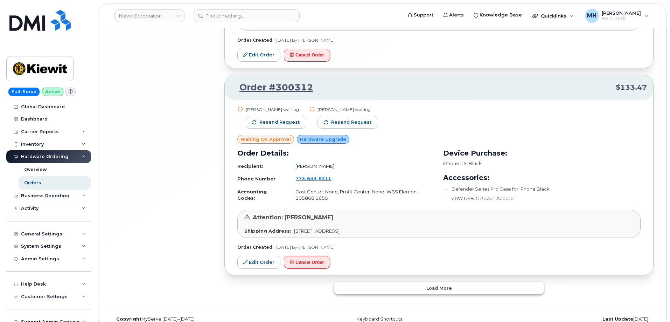
click at [377, 282] on button "Load more" at bounding box center [439, 288] width 210 height 13
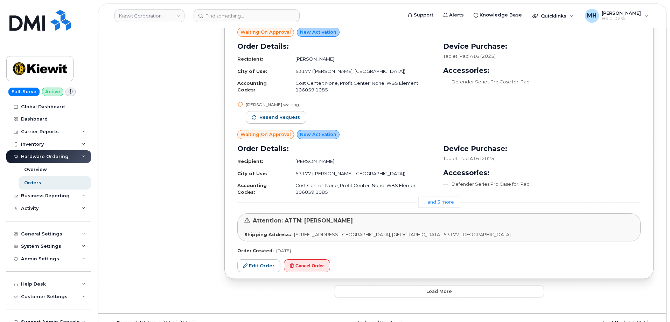
scroll to position [7755, 0]
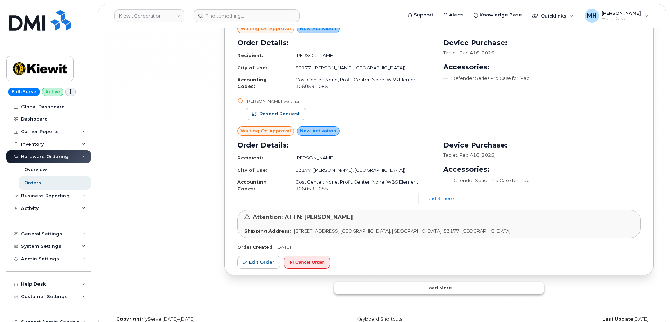
click at [394, 282] on button "Load more" at bounding box center [439, 288] width 210 height 13
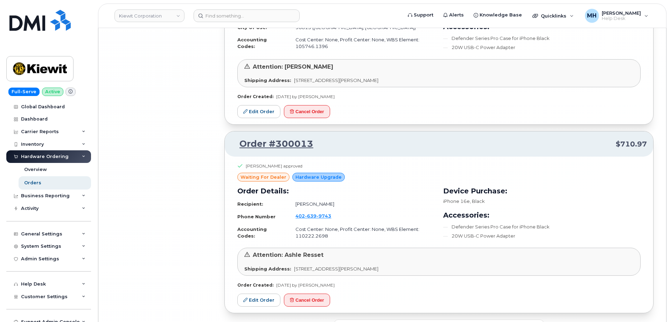
scroll to position [9275, 0]
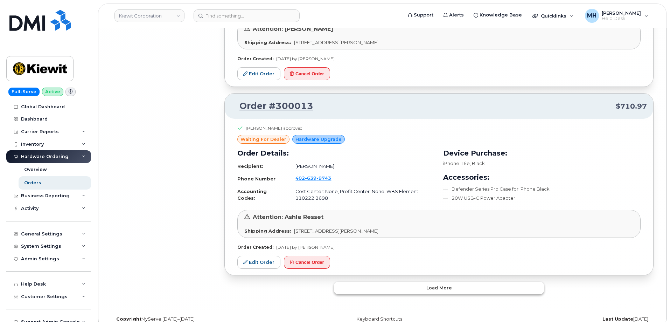
click at [394, 283] on button "Load more" at bounding box center [439, 288] width 210 height 13
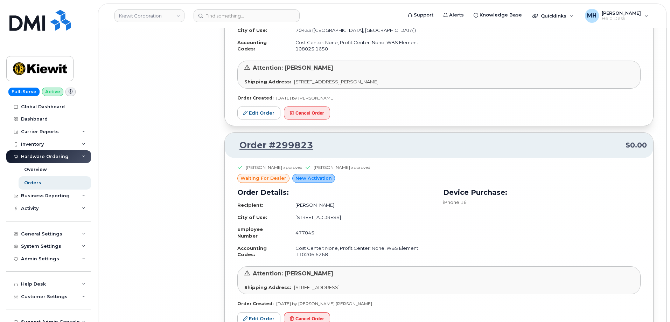
scroll to position [11114, 0]
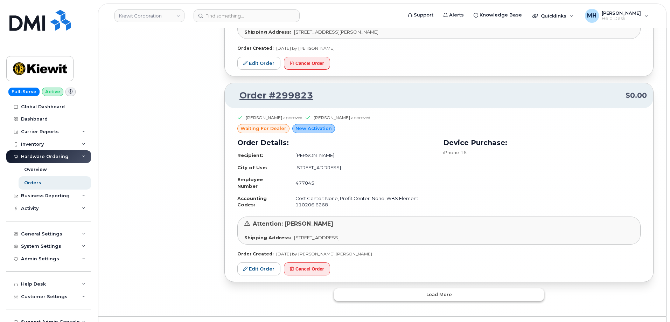
click at [372, 288] on button "Load more" at bounding box center [439, 294] width 210 height 13
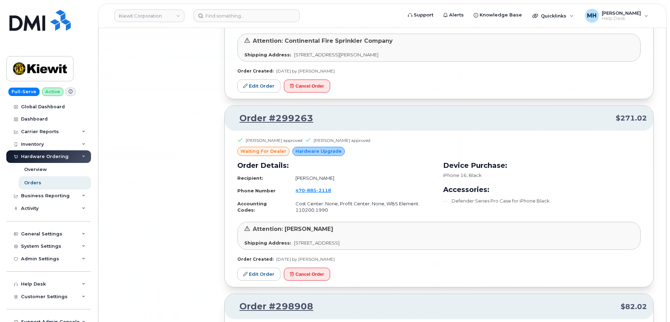
scroll to position [12797, 0]
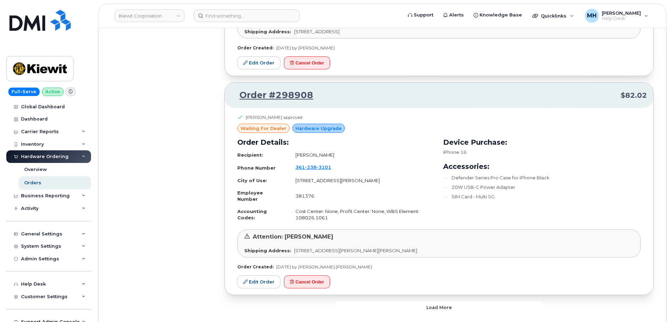
click at [360, 301] on button "Load more" at bounding box center [439, 307] width 210 height 13
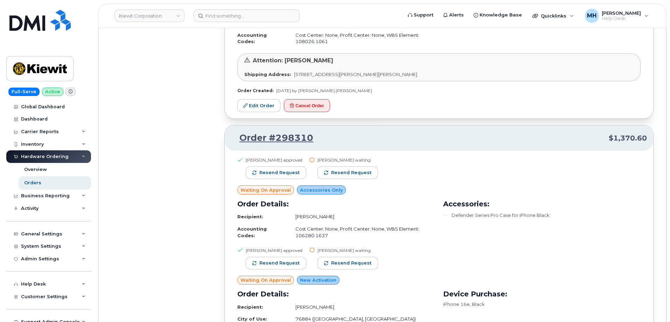
scroll to position [12947, 0]
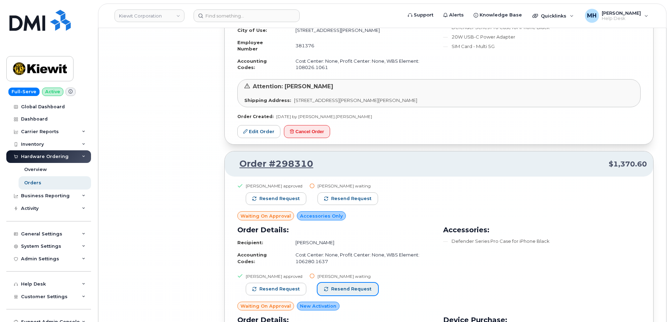
click at [357, 283] on button "Resend request" at bounding box center [348, 289] width 61 height 13
click at [367, 195] on span "Resend request" at bounding box center [351, 198] width 40 height 6
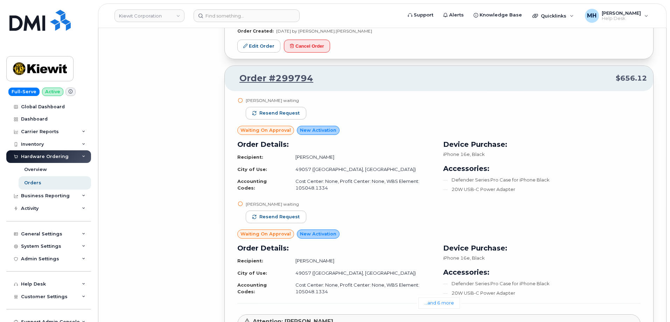
scroll to position [11336, 0]
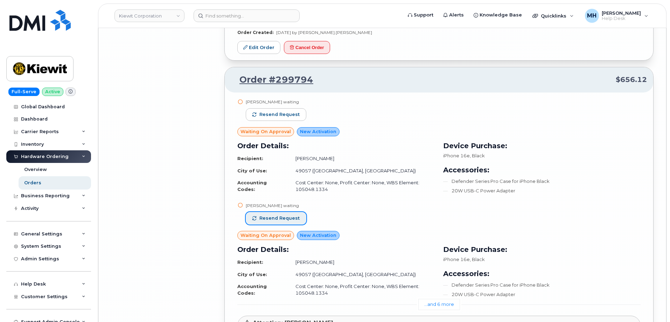
click at [298, 212] on button "Resend request" at bounding box center [276, 218] width 61 height 13
click at [292, 111] on span "Resend request" at bounding box center [280, 114] width 40 height 6
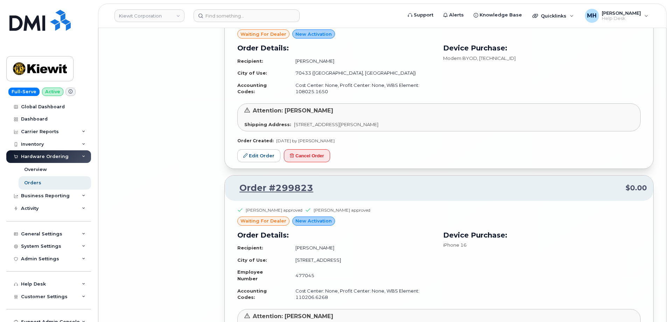
scroll to position [11020, 0]
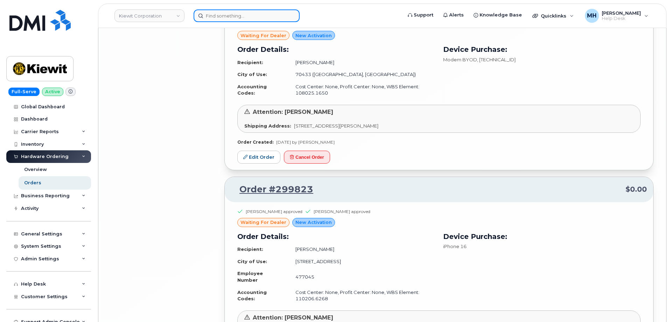
click at [250, 16] on input at bounding box center [247, 15] width 106 height 13
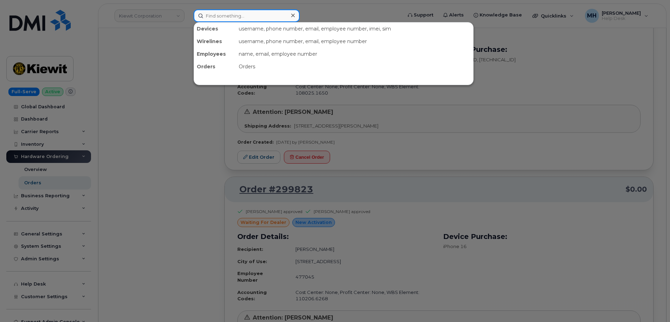
paste input "299467"
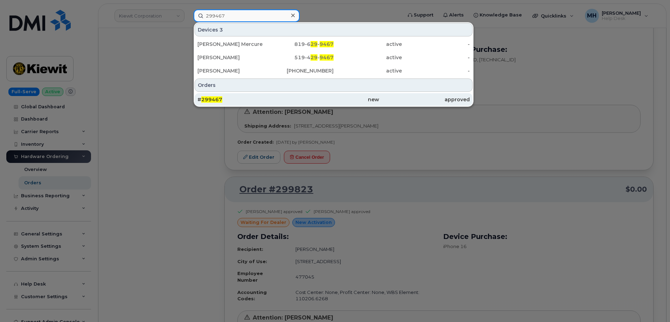
type input "299467"
click at [229, 98] on div "# 299467" at bounding box center [243, 99] width 91 height 7
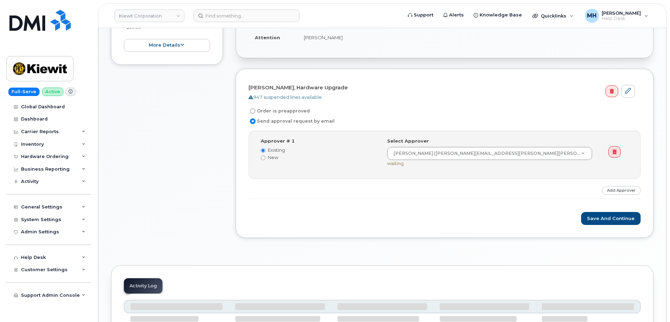
scroll to position [245, 0]
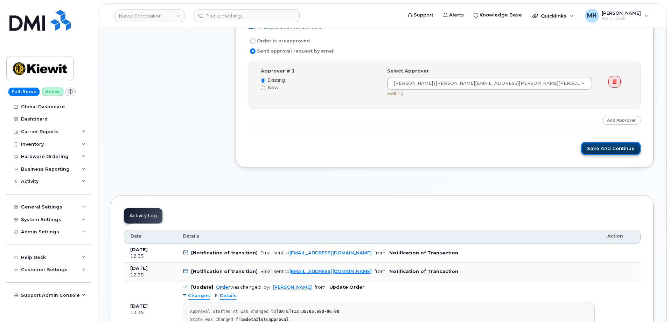
click at [607, 152] on button "Save and Continue" at bounding box center [611, 148] width 60 height 13
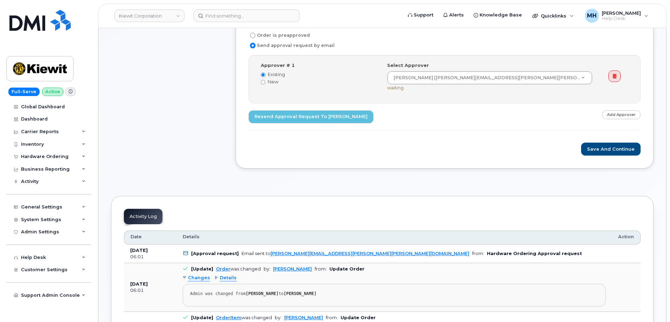
scroll to position [168, 0]
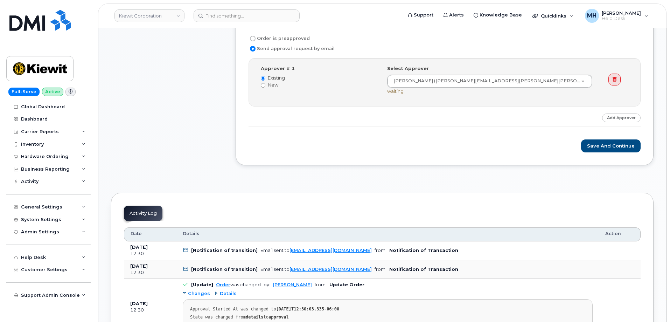
scroll to position [385, 0]
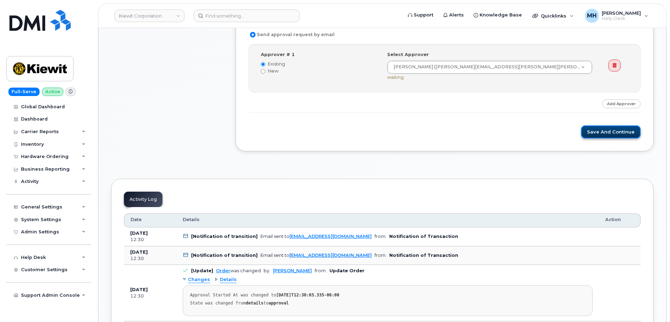
click at [613, 136] on button "Save and Continue" at bounding box center [611, 131] width 60 height 13
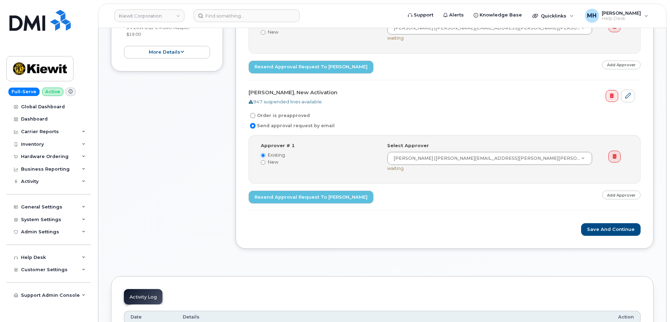
scroll to position [210, 0]
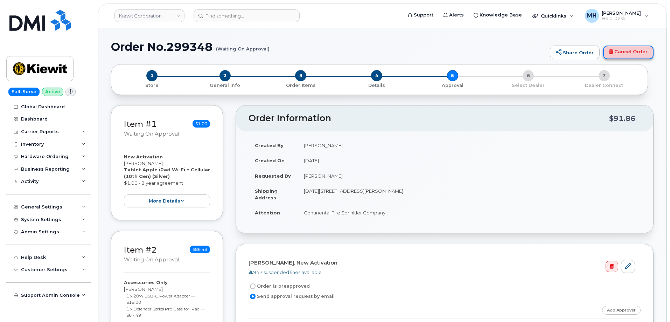
click at [653, 51] on link "Cancel Order" at bounding box center [629, 53] width 50 height 14
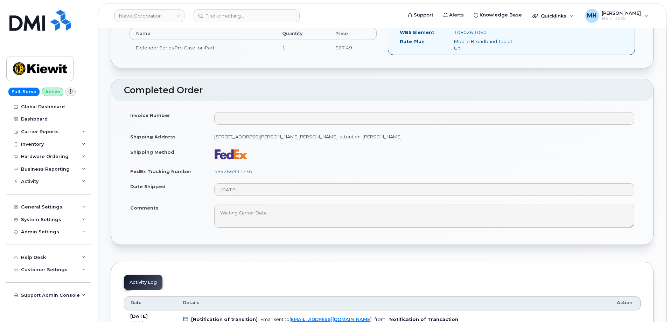
scroll to position [280, 0]
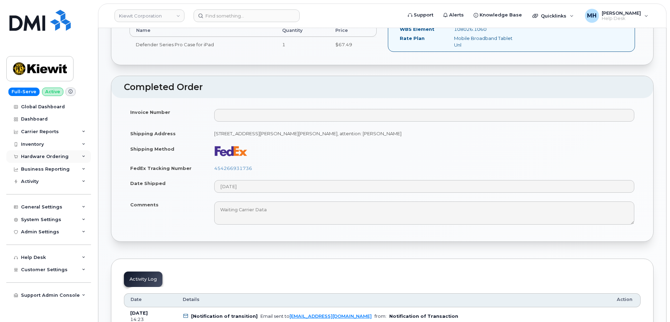
click at [55, 159] on div "Hardware Ordering" at bounding box center [45, 157] width 48 height 6
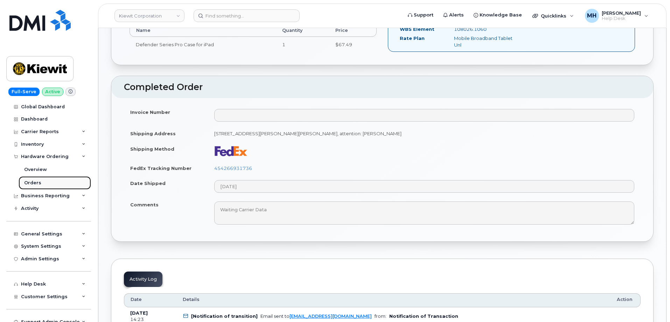
click at [46, 181] on link "Orders" at bounding box center [55, 182] width 73 height 13
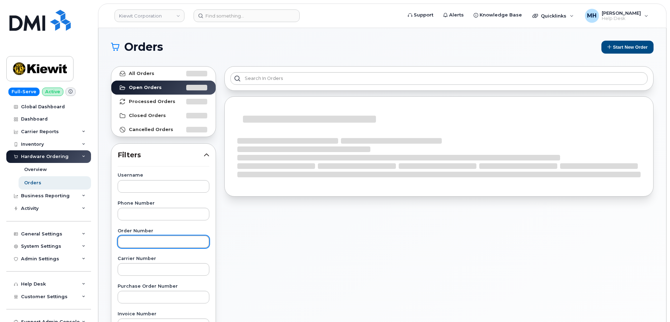
click at [198, 245] on input "text" at bounding box center [164, 241] width 92 height 13
paste input "299467"
type input "299467"
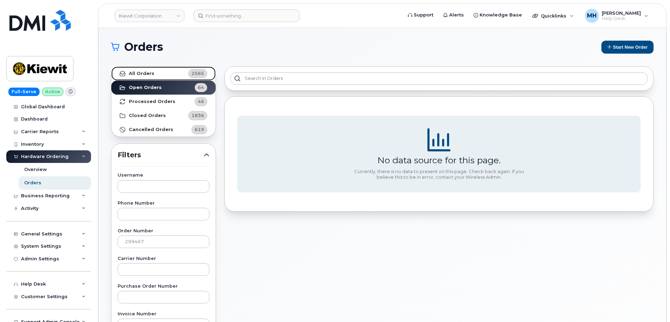
click at [175, 78] on link "All Orders 2565" at bounding box center [163, 74] width 104 height 14
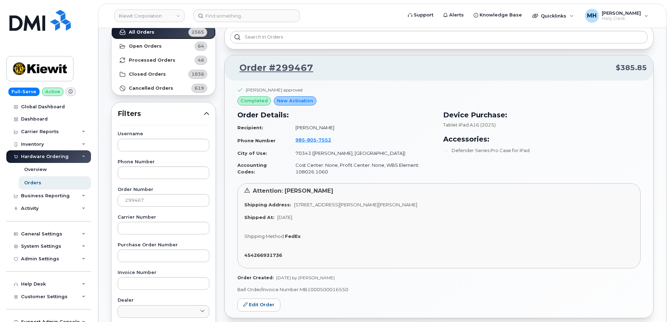
scroll to position [105, 0]
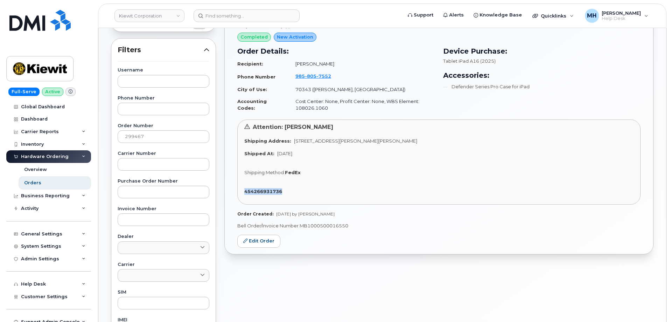
drag, startPoint x: 285, startPoint y: 192, endPoint x: 244, endPoint y: 194, distance: 41.0
click at [244, 194] on div "Attention: Chad Rollins Shipping Address: 106 Deroche Avenue, Bourg, LA, 70343,…" at bounding box center [439, 161] width 404 height 85
copy strong "454266931736"
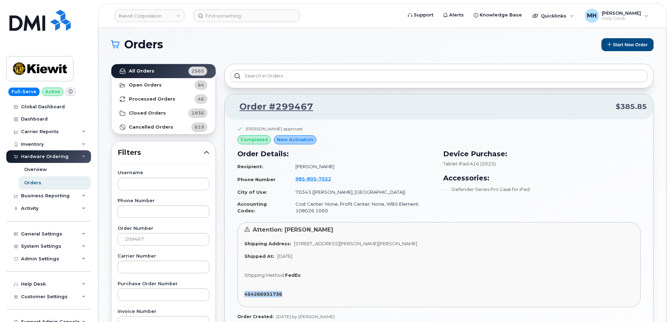
scroll to position [0, 0]
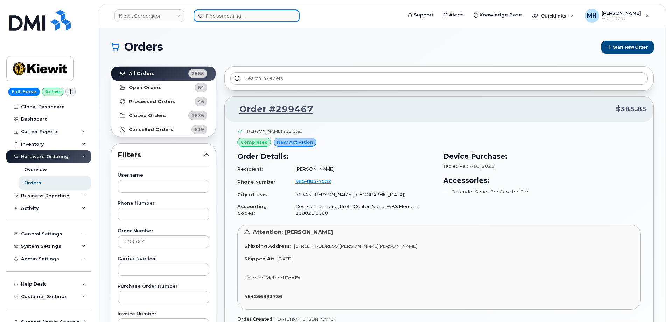
click at [258, 14] on input at bounding box center [247, 15] width 106 height 13
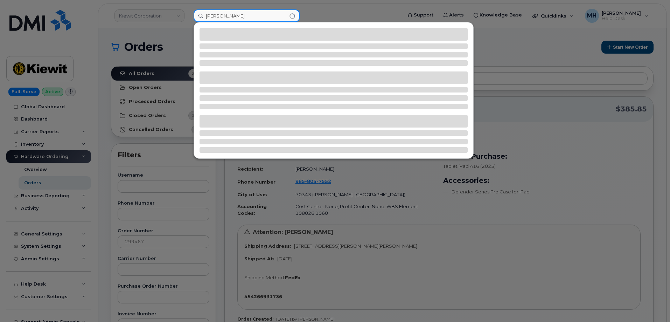
type input "chad rollins"
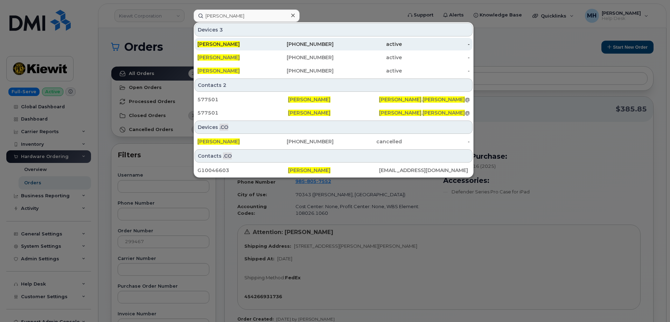
click at [330, 43] on div "985-805-0519" at bounding box center [300, 44] width 68 height 7
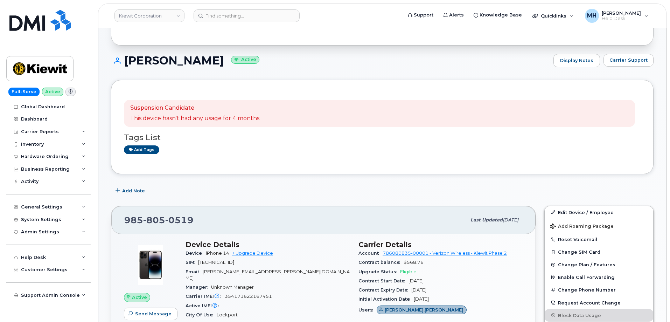
scroll to position [105, 0]
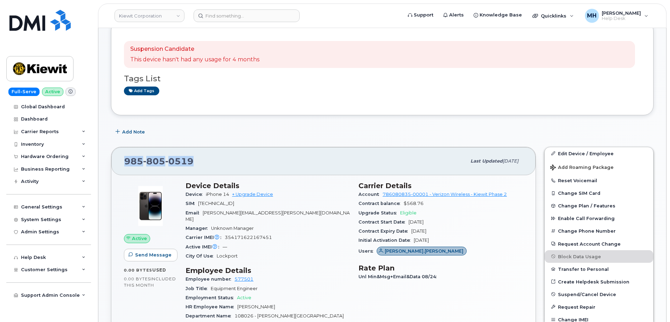
drag, startPoint x: 195, startPoint y: 163, endPoint x: 124, endPoint y: 164, distance: 71.5
click at [124, 164] on div "[PHONE_NUMBER] Last updated [DATE]" at bounding box center [323, 161] width 425 height 28
copy span "[PHONE_NUMBER]"
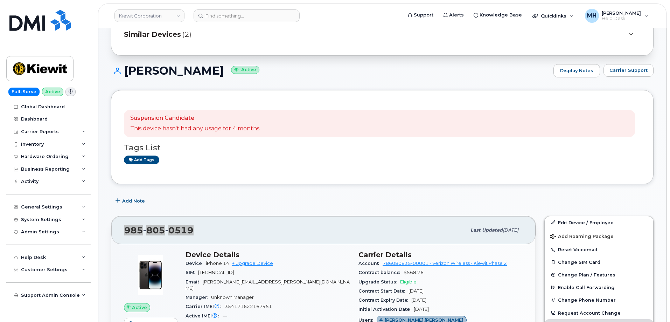
scroll to position [0, 0]
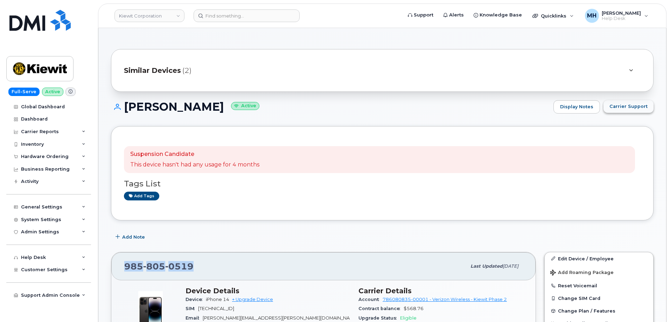
click at [637, 108] on span "Carrier Support" at bounding box center [629, 106] width 38 height 7
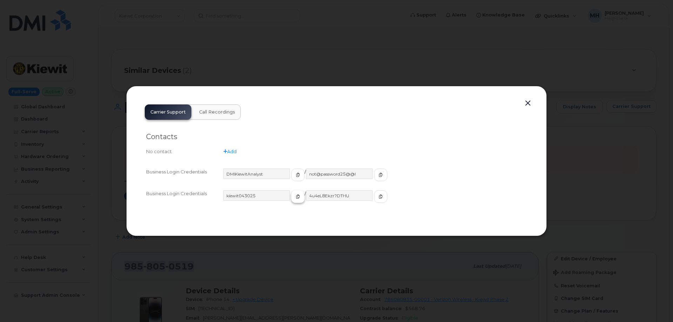
click at [291, 192] on button "button" at bounding box center [297, 196] width 13 height 13
click at [374, 200] on button "button" at bounding box center [380, 196] width 13 height 13
click at [521, 107] on div "Carrier Support Call Recordings Contacts No contact Add Business Login Credenti…" at bounding box center [336, 161] width 394 height 125
click at [526, 104] on button "button" at bounding box center [527, 103] width 11 height 10
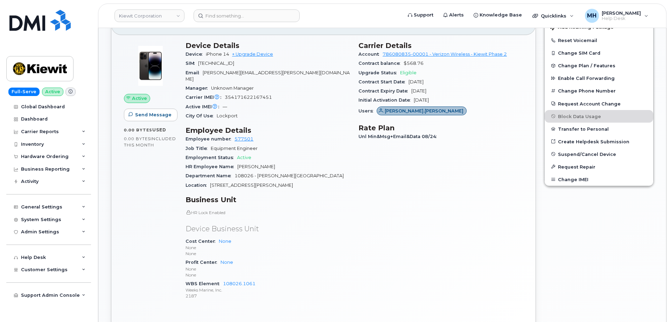
scroll to position [315, 0]
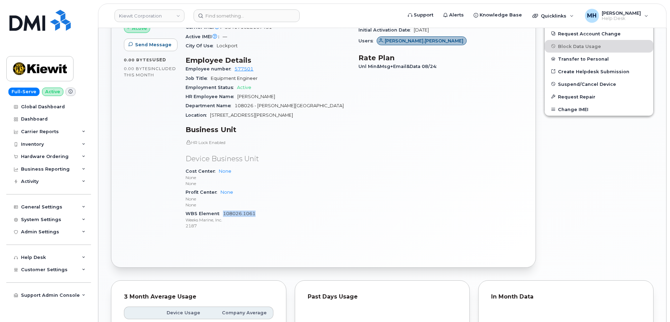
drag, startPoint x: 257, startPoint y: 208, endPoint x: 224, endPoint y: 207, distance: 32.9
click at [224, 209] on div "WBS Element 108026.1061 Weeks Marine, Inc. 2187" at bounding box center [268, 219] width 165 height 21
copy link "108026.1061"
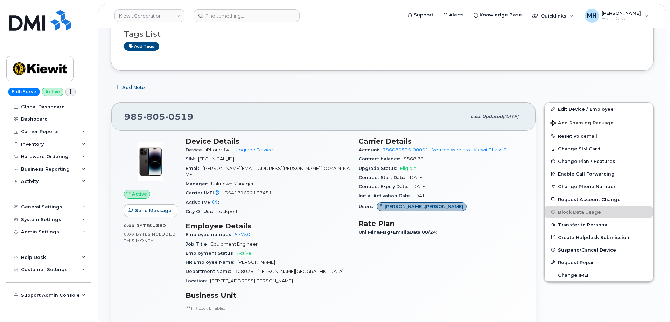
scroll to position [210, 0]
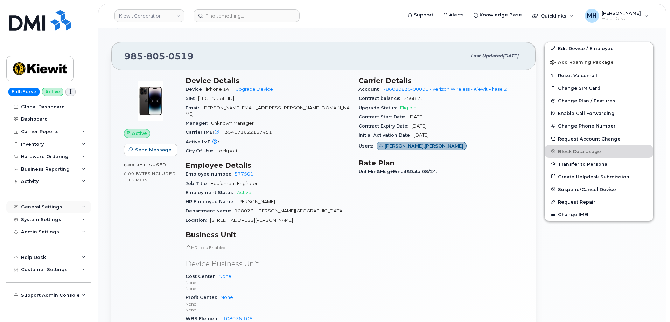
click at [49, 206] on div "General Settings" at bounding box center [41, 207] width 41 height 6
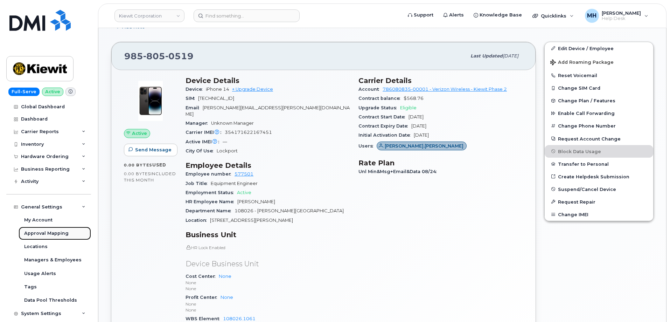
click at [68, 233] on link "Approval Mapping" at bounding box center [55, 233] width 73 height 13
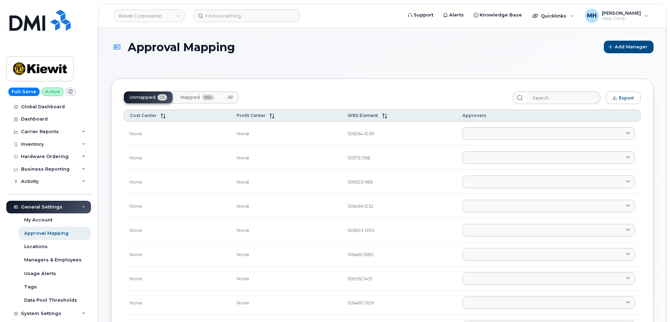
click at [191, 98] on span "Mapped" at bounding box center [190, 98] width 20 height 6
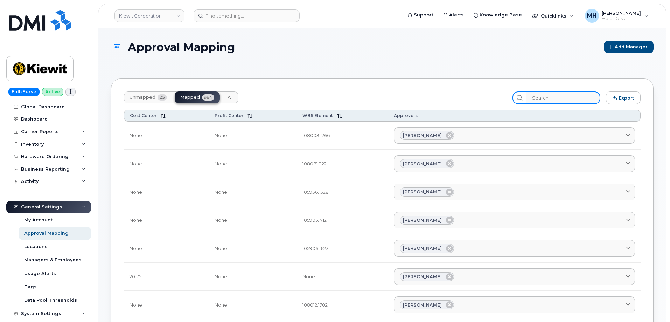
click at [559, 95] on input "search" at bounding box center [563, 97] width 75 height 13
paste input "108026.1061"
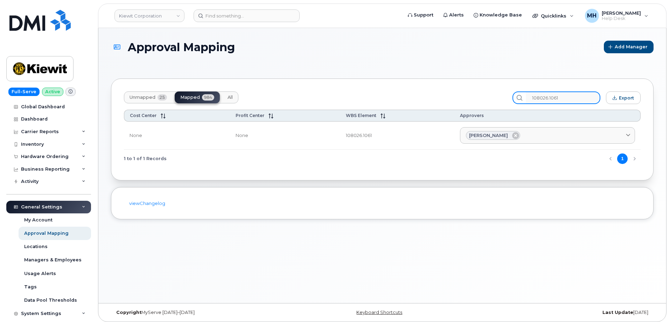
type input "108026.1061"
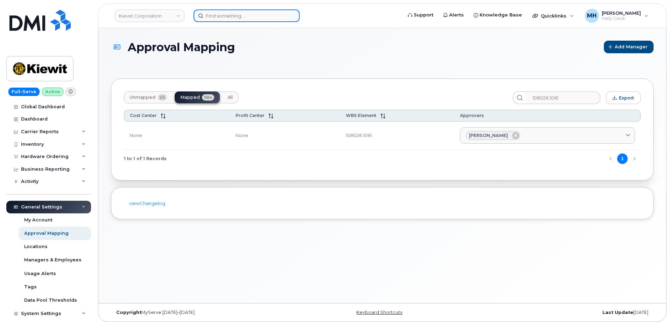
click at [276, 20] on input at bounding box center [247, 15] width 106 height 13
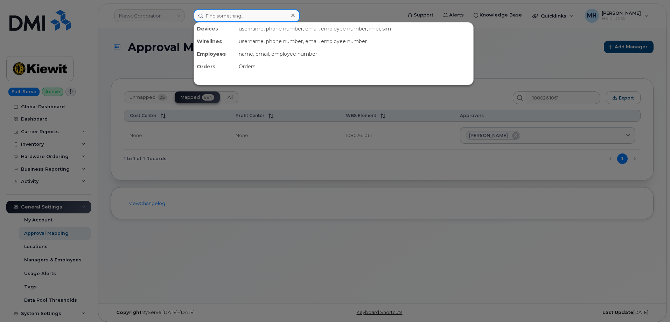
paste input "[PHONE_NUMBER]"
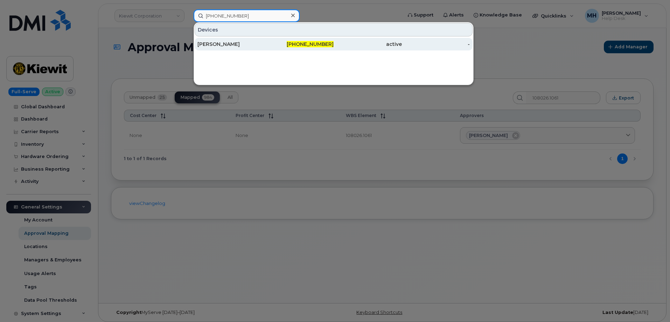
type input "[PHONE_NUMBER]"
click at [239, 43] on div "[PERSON_NAME]" at bounding box center [232, 44] width 68 height 7
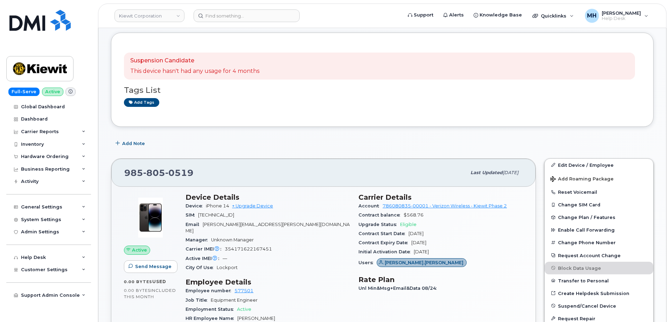
scroll to position [140, 0]
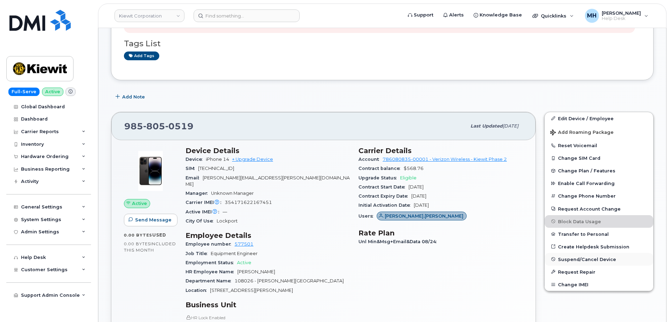
click at [583, 259] on span "Suspend/Cancel Device" at bounding box center [587, 258] width 58 height 5
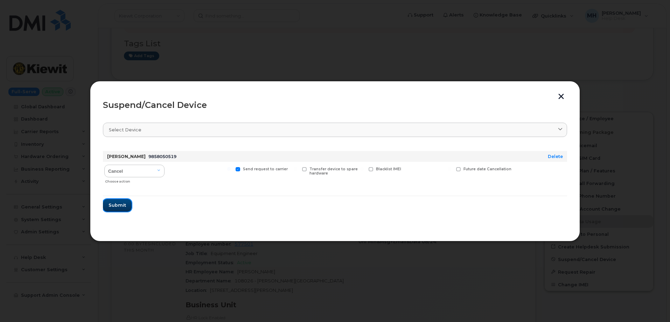
click at [116, 208] on span "Submit" at bounding box center [118, 205] width 18 height 7
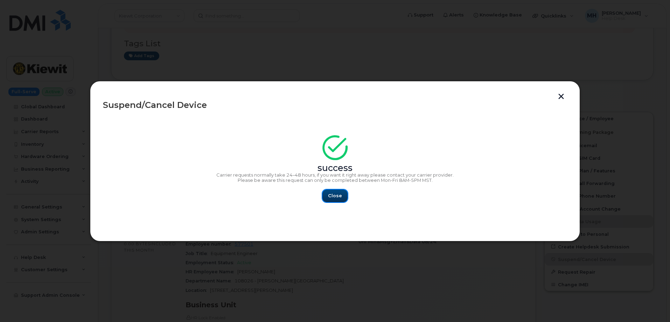
click at [328, 195] on button "Close" at bounding box center [335, 196] width 25 height 13
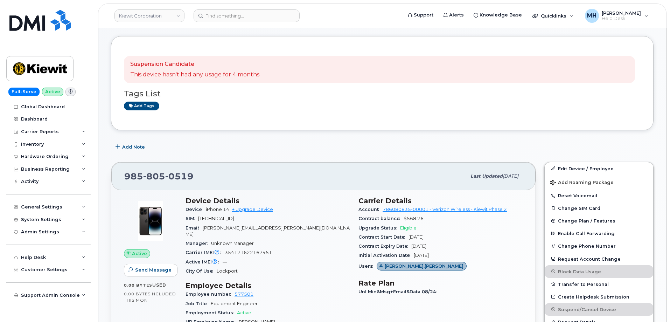
scroll to position [0, 0]
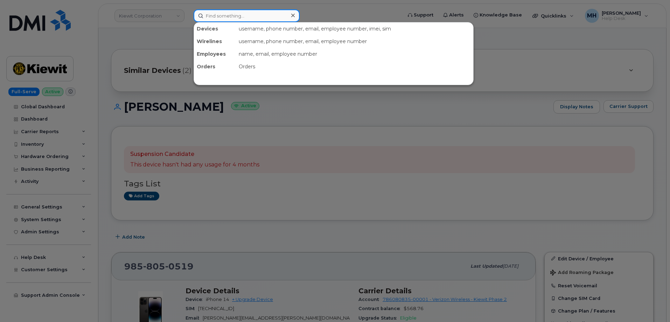
click at [265, 15] on input at bounding box center [247, 15] width 106 height 13
paste input "985-805-0519"
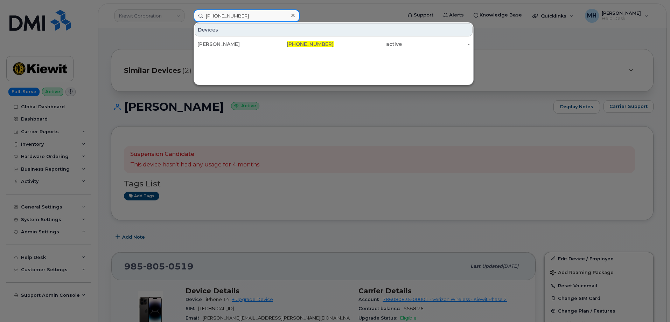
type input "985-805-0519"
click at [252, 40] on div "[PERSON_NAME]" at bounding box center [232, 44] width 68 height 13
